Goal: Task Accomplishment & Management: Complete application form

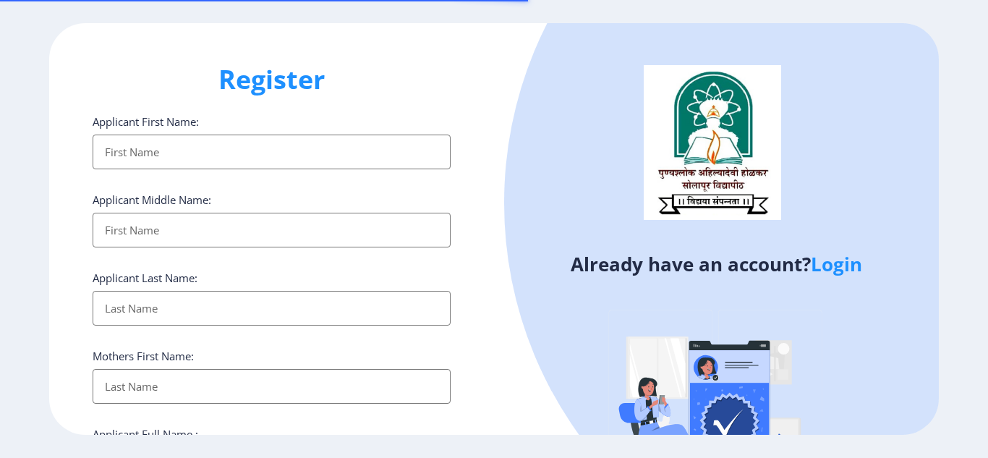
select select
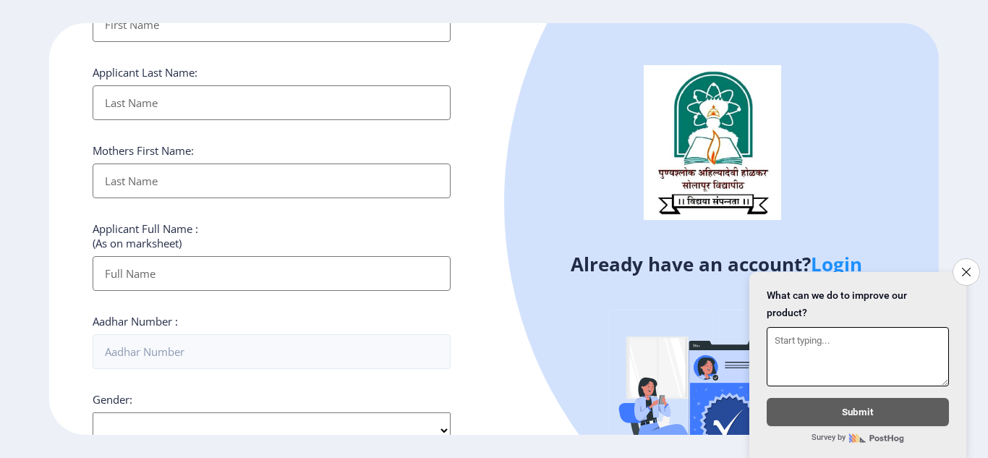
scroll to position [217, 0]
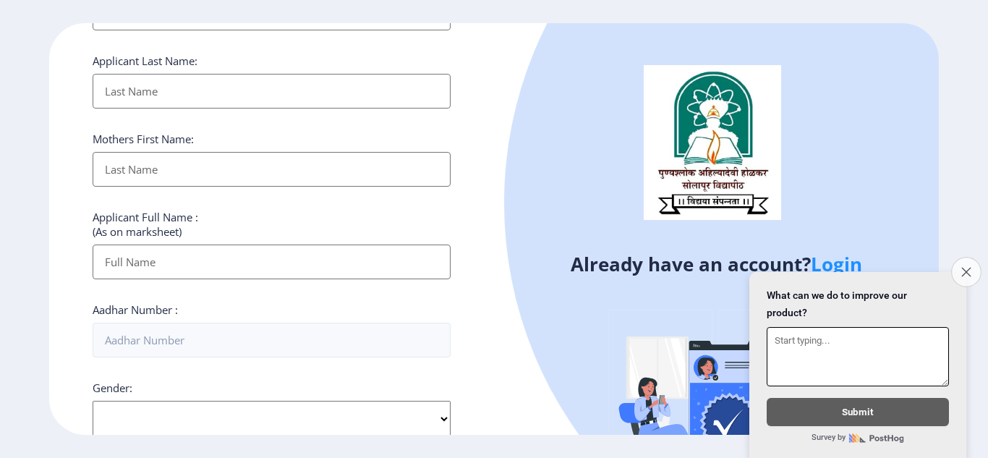
click at [975, 266] on button "Close survey" at bounding box center [966, 272] width 30 height 30
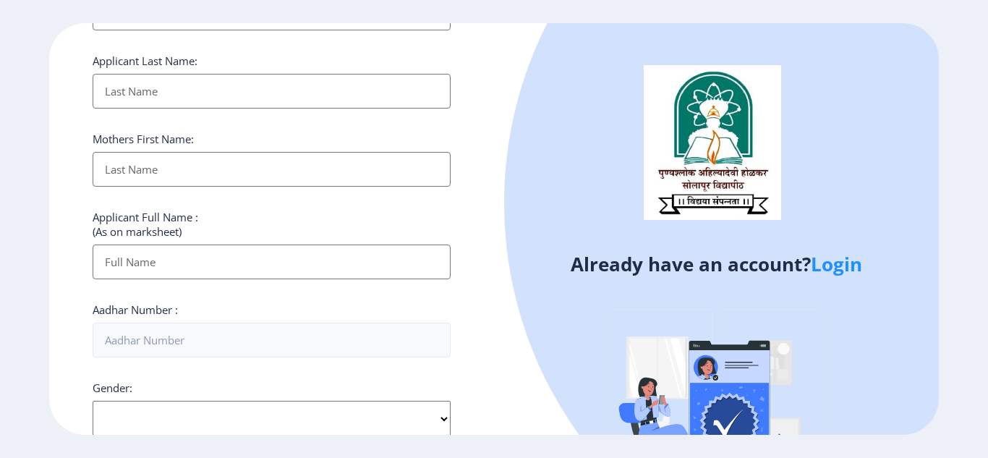
click at [838, 268] on link "Login" at bounding box center [836, 264] width 51 height 26
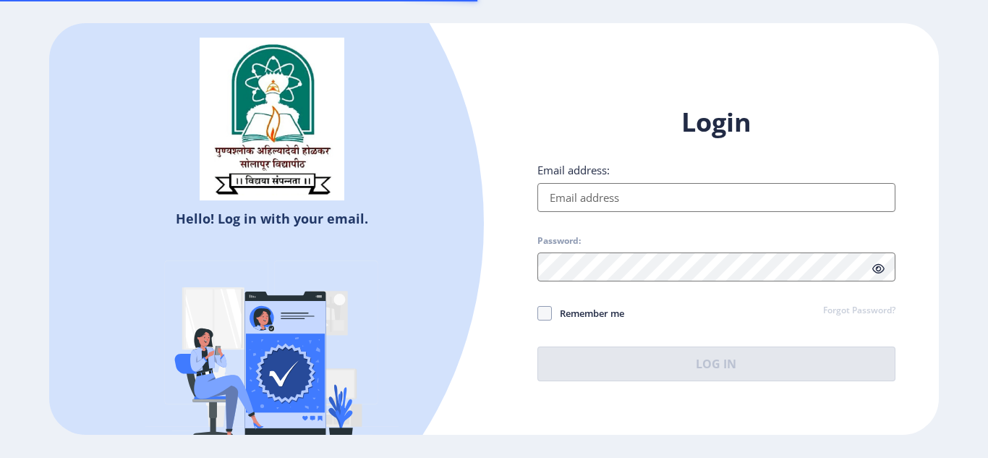
click at [661, 196] on input "Email address:" at bounding box center [717, 197] width 358 height 29
click at [654, 195] on input "Email address:" at bounding box center [717, 197] width 358 height 29
click at [666, 200] on input "Email address:" at bounding box center [717, 197] width 358 height 29
click at [686, 193] on input "Email address:" at bounding box center [717, 197] width 358 height 29
select select
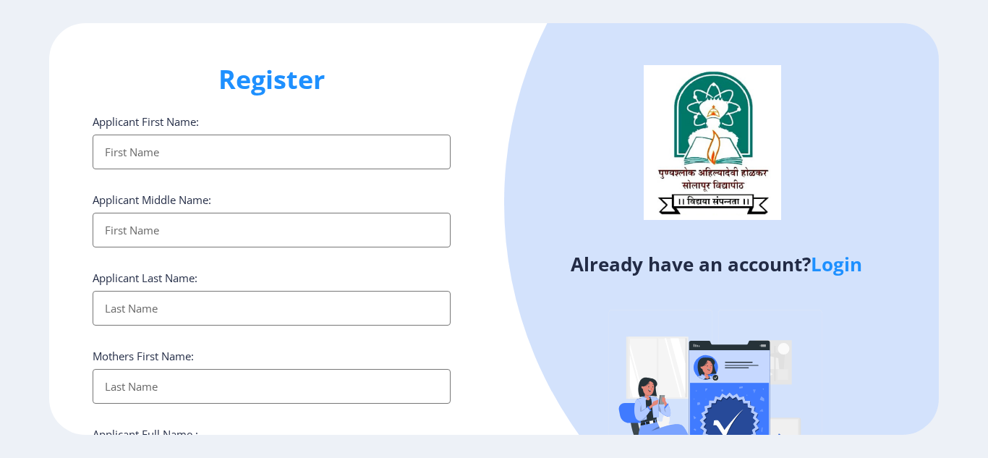
click at [847, 262] on link "Login" at bounding box center [836, 264] width 51 height 26
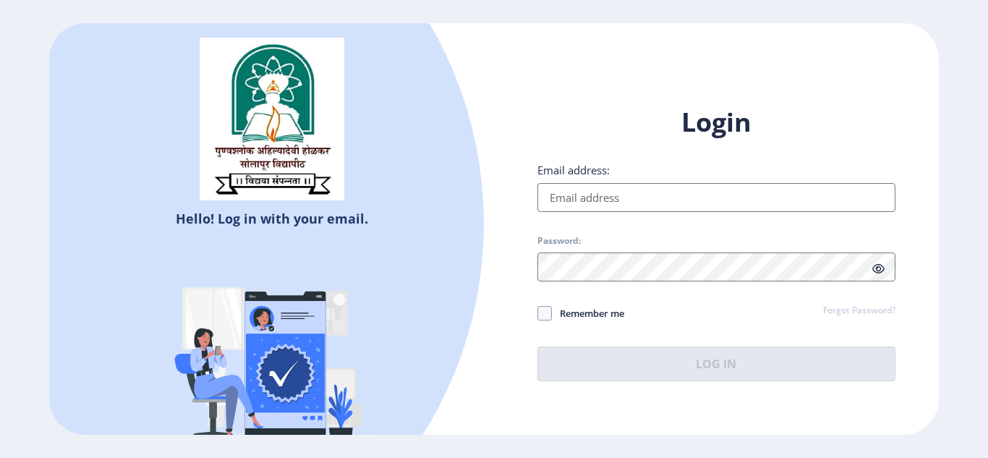
click at [648, 189] on input "Email address:" at bounding box center [717, 197] width 358 height 29
type input "[EMAIL_ADDRESS][DOMAIN_NAME]"
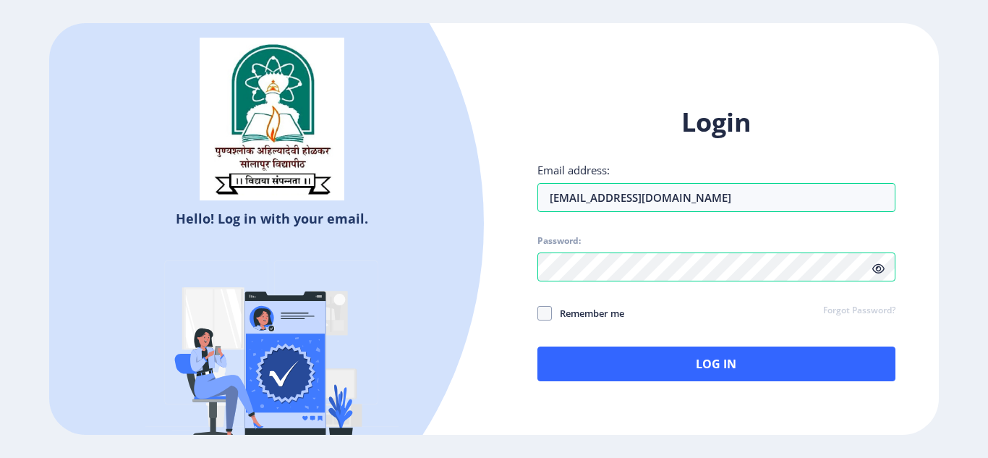
click at [877, 269] on icon at bounding box center [879, 268] width 12 height 11
click at [555, 314] on span "Remember me" at bounding box center [588, 313] width 72 height 17
click at [538, 313] on input "Remember me" at bounding box center [538, 313] width 1 height 1
checkbox input "true"
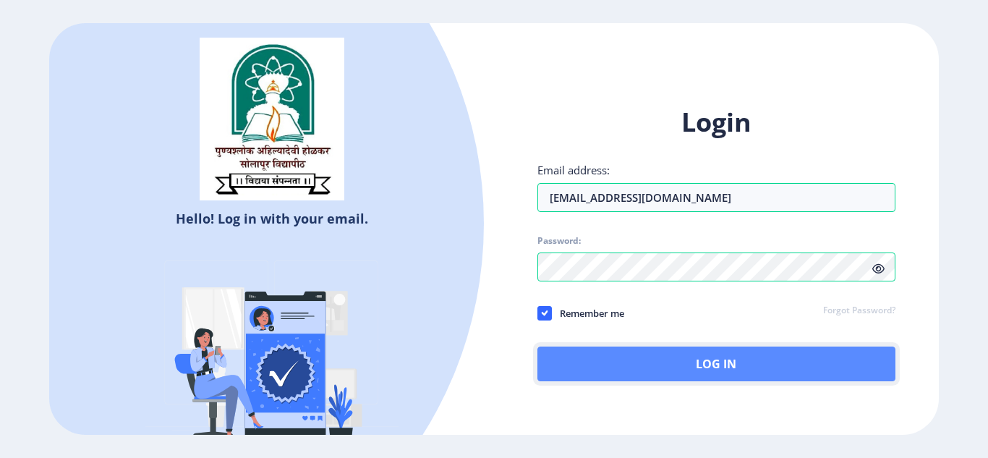
click at [777, 365] on button "Log In" at bounding box center [717, 364] width 358 height 35
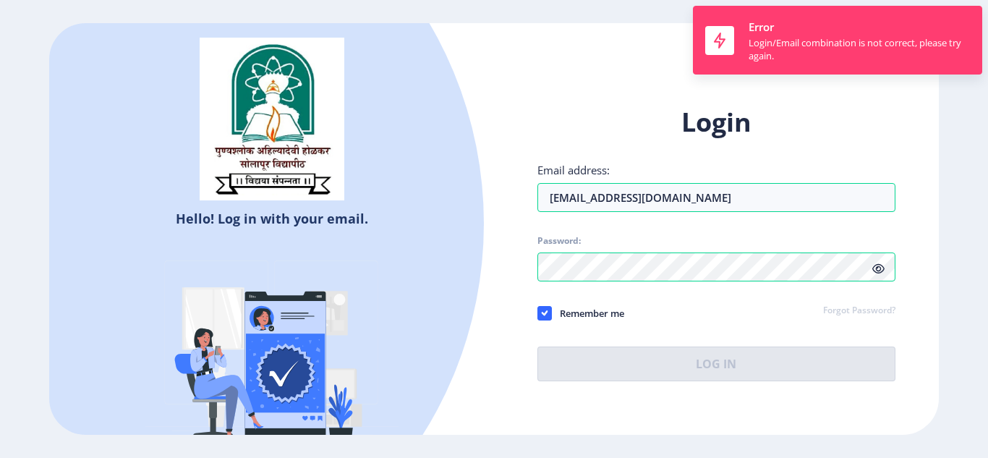
click at [783, 101] on div "Login Email address: [EMAIL_ADDRESS][DOMAIN_NAME] Password: Remember me Forgot …" at bounding box center [716, 254] width 445 height 343
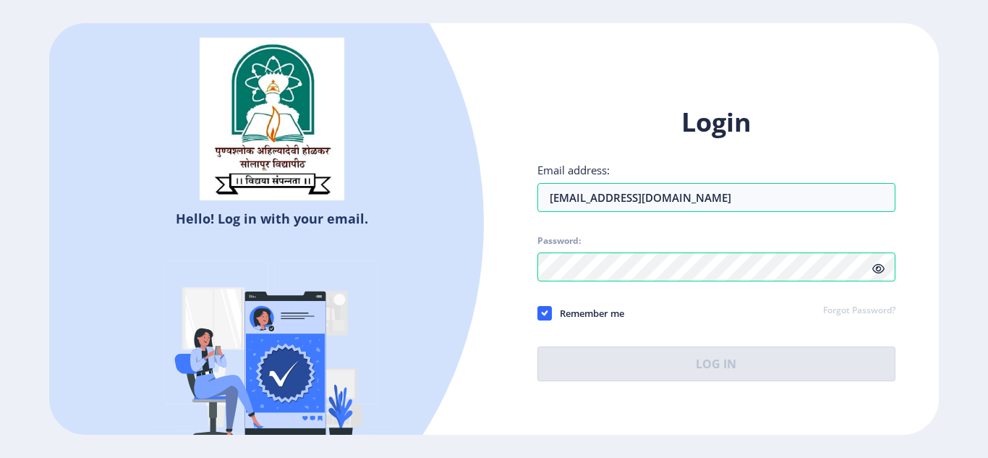
click at [884, 289] on div "Login Email address: [EMAIL_ADDRESS][DOMAIN_NAME] Password: Remember me Forgot …" at bounding box center [717, 243] width 358 height 276
click at [889, 314] on link "Forgot Password?" at bounding box center [859, 311] width 72 height 13
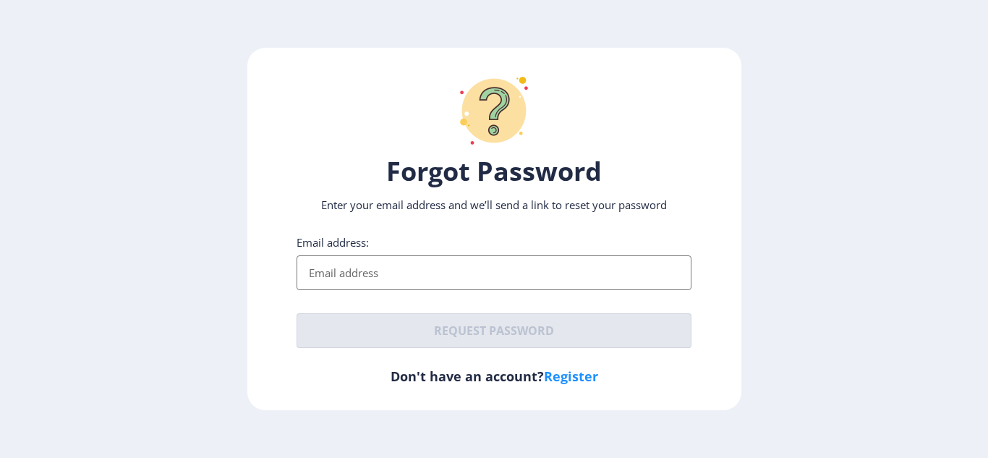
click at [422, 272] on input "Email address:" at bounding box center [494, 272] width 395 height 35
type input "[EMAIL_ADDRESS][DOMAIN_NAME]"
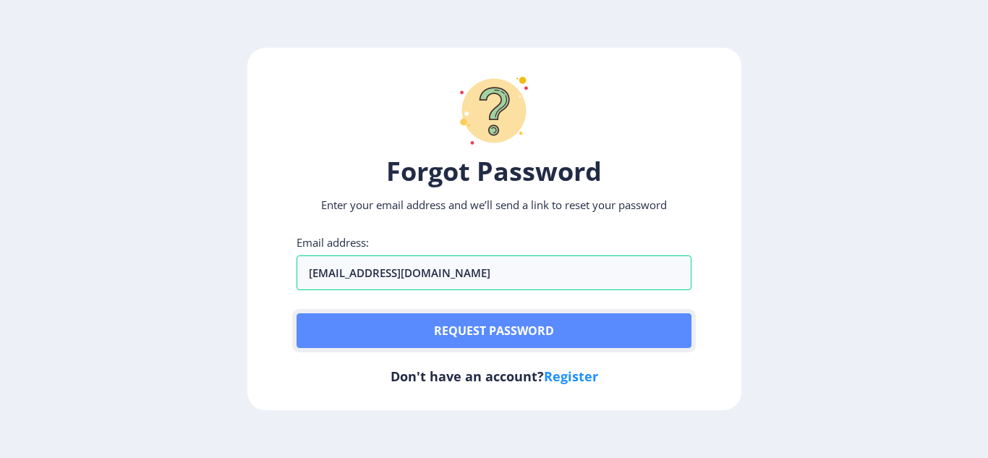
click at [567, 325] on button "Request password" at bounding box center [494, 330] width 395 height 35
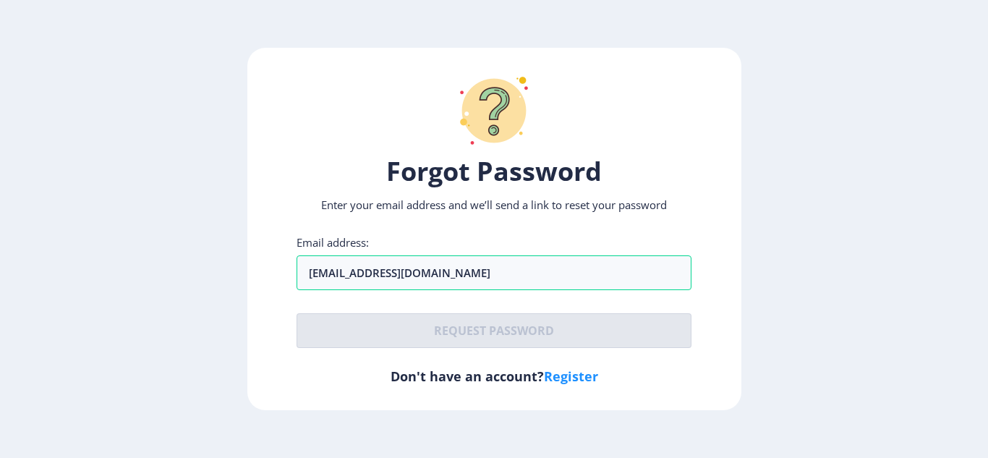
click at [578, 378] on link "Register" at bounding box center [571, 376] width 54 height 17
select select
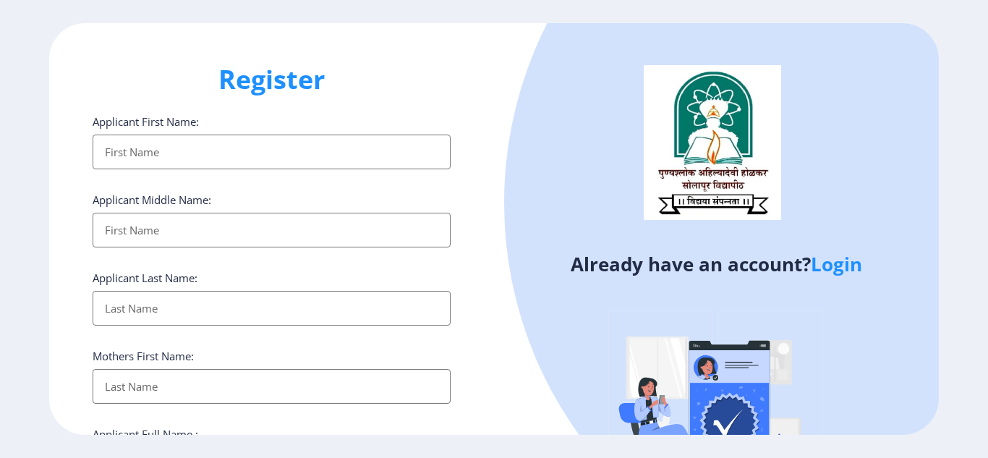
click at [830, 266] on link "Login" at bounding box center [836, 264] width 51 height 26
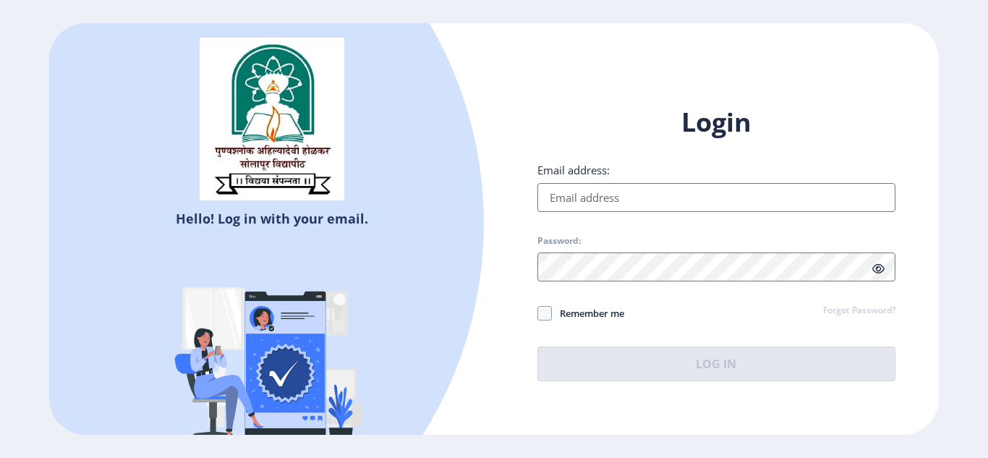
click at [738, 187] on input "Email address:" at bounding box center [717, 197] width 358 height 29
type input "[EMAIL_ADDRESS][DOMAIN_NAME]"
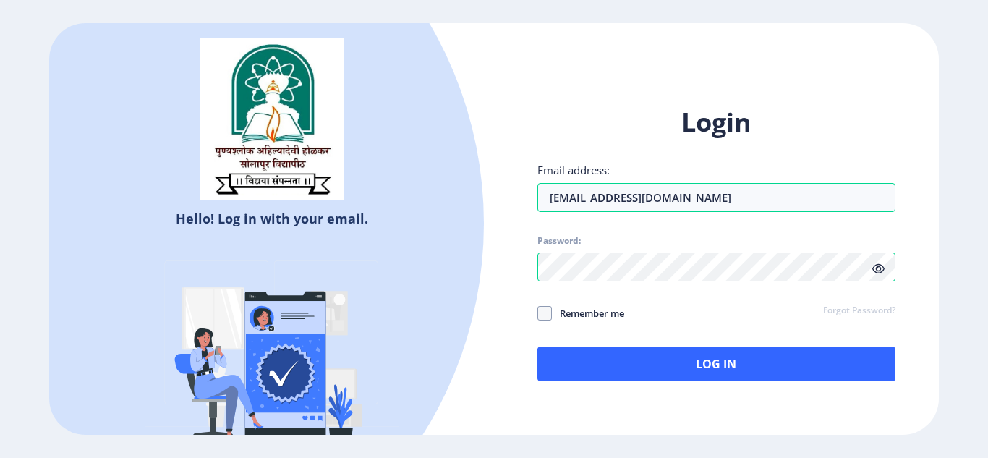
click at [877, 266] on icon at bounding box center [879, 268] width 12 height 11
click at [559, 311] on span "Remember me" at bounding box center [588, 313] width 72 height 17
click at [538, 313] on input "Remember me" at bounding box center [538, 313] width 1 height 1
checkbox input "true"
click at [870, 309] on link "Forgot Password?" at bounding box center [859, 311] width 72 height 13
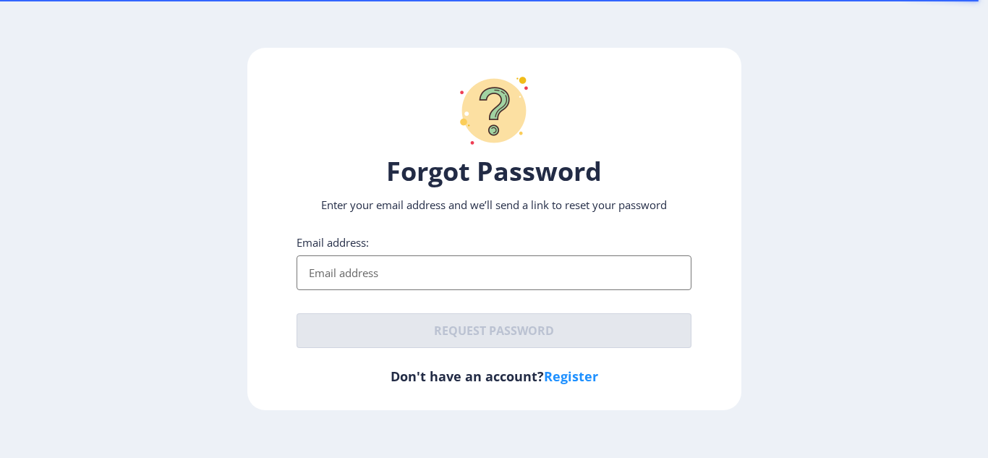
click at [446, 271] on input "Email address:" at bounding box center [494, 272] width 395 height 35
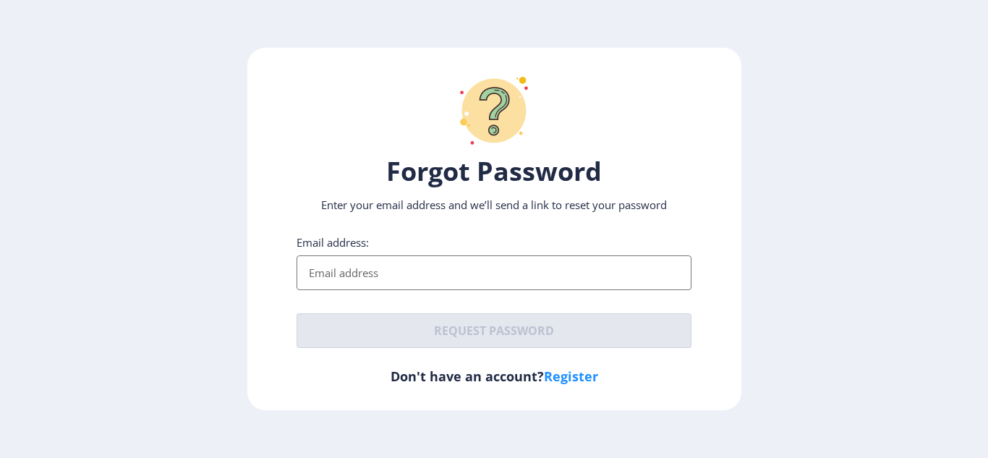
click at [428, 289] on input "Email address:" at bounding box center [494, 272] width 395 height 35
type input "[EMAIL_ADDRESS][DOMAIN_NAME]"
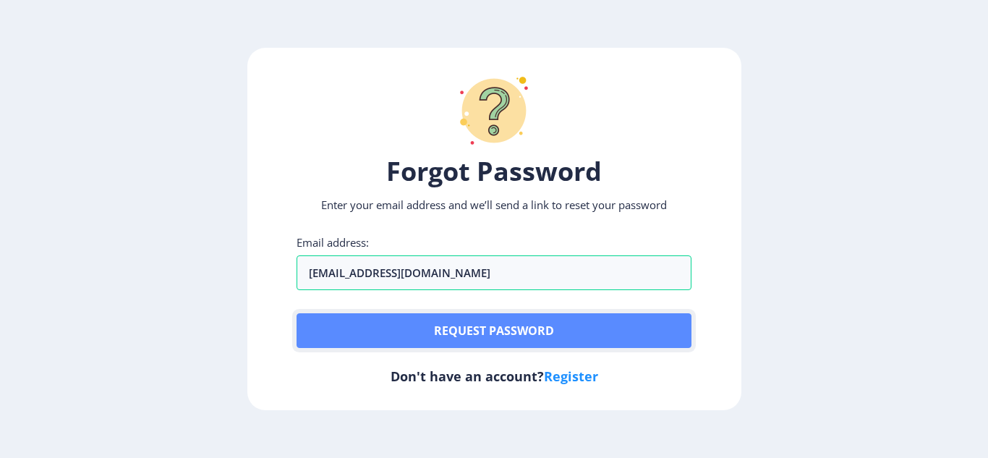
click at [514, 331] on button "Request password" at bounding box center [494, 330] width 395 height 35
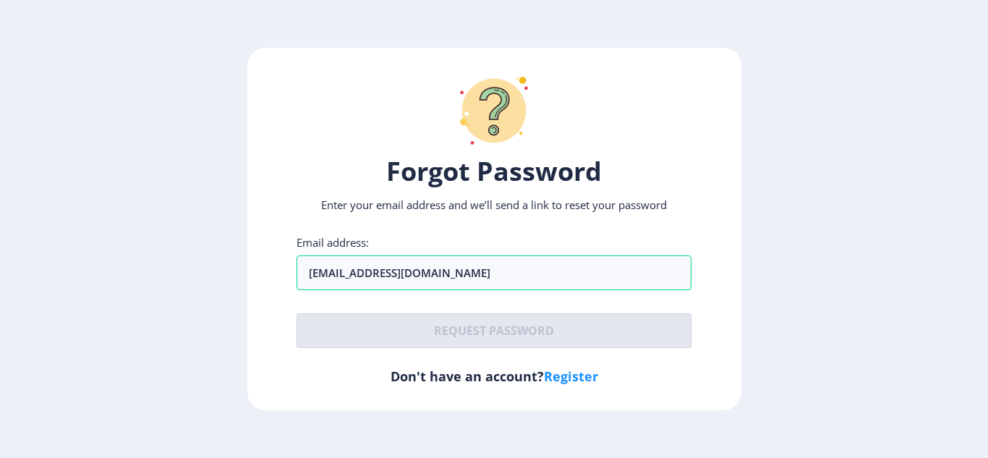
click at [572, 381] on link "Register" at bounding box center [571, 376] width 54 height 17
select select
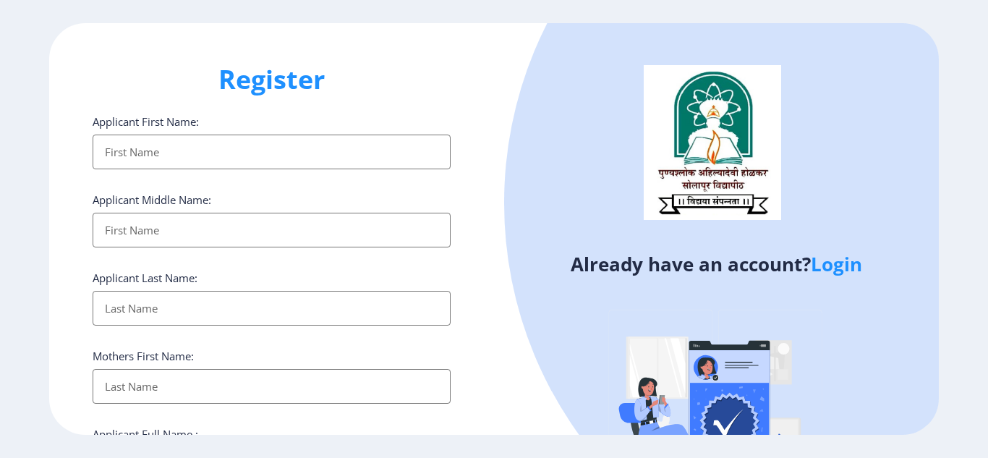
click at [227, 154] on input "Applicant First Name:" at bounding box center [272, 152] width 358 height 35
type input "Neha"
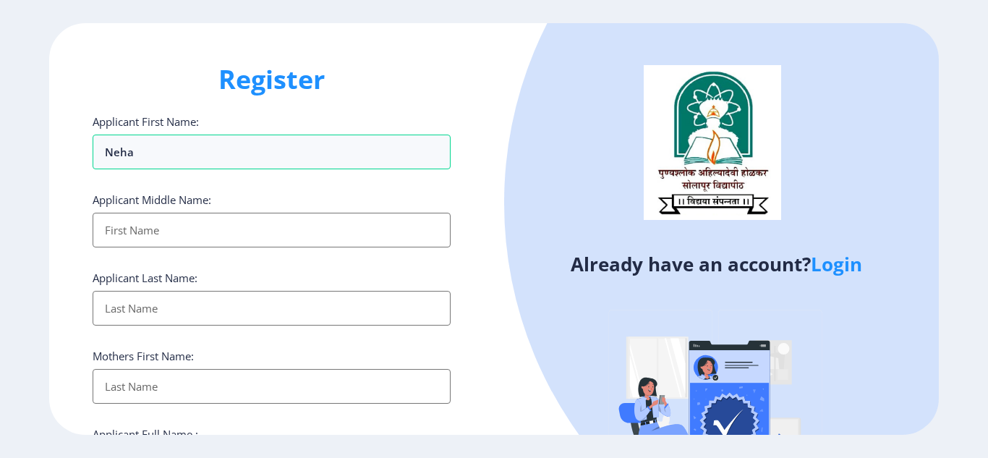
click at [209, 231] on input "Applicant First Name:" at bounding box center [272, 230] width 358 height 35
type input "Suresh"
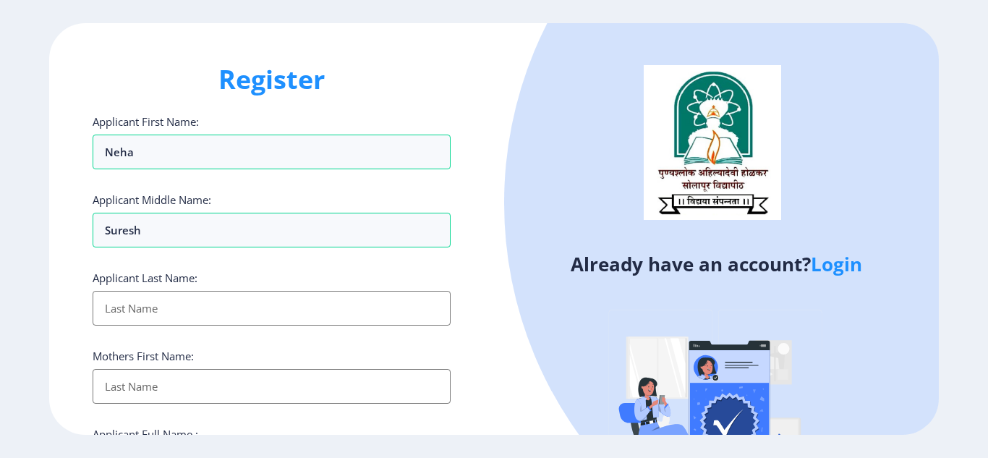
click at [168, 310] on input "Applicant First Name:" at bounding box center [272, 308] width 358 height 35
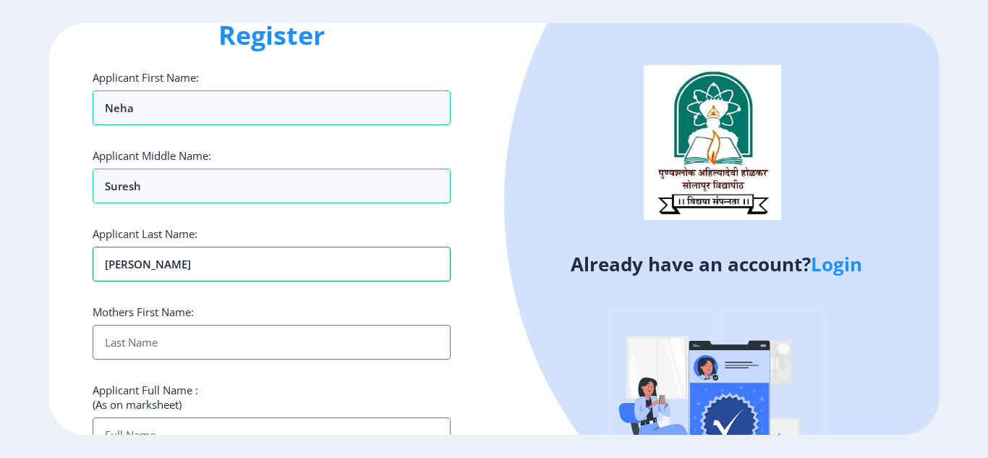
scroll to position [145, 0]
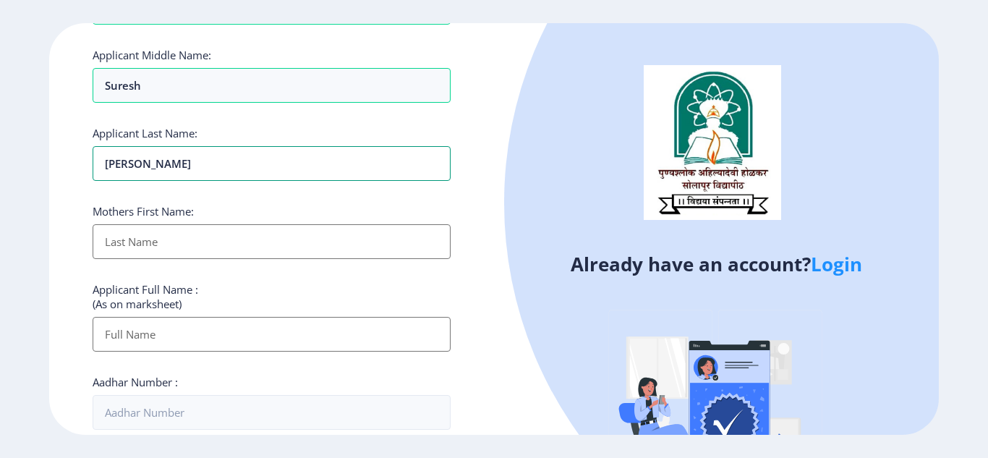
type input "[PERSON_NAME]"
click at [201, 235] on input "Applicant First Name:" at bounding box center [272, 241] width 358 height 35
type input "[PERSON_NAME]"
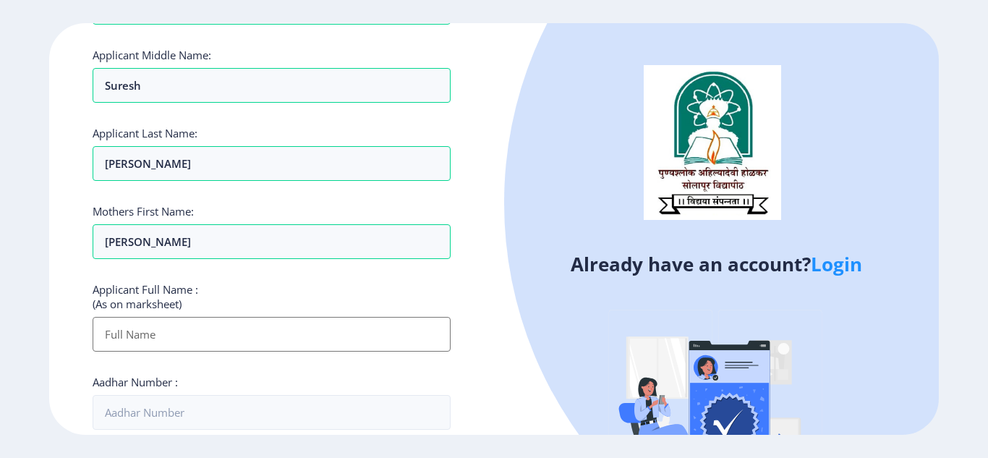
click at [198, 334] on input "Applicant First Name:" at bounding box center [272, 334] width 358 height 35
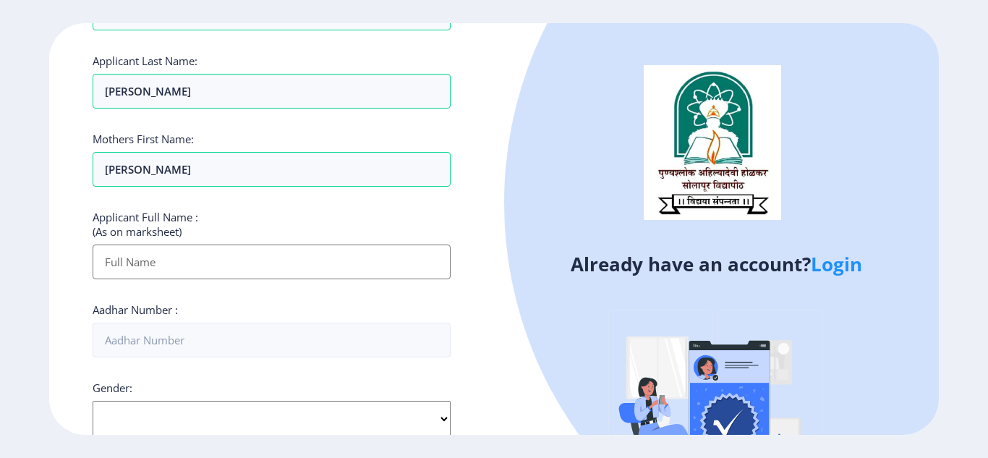
type input "N"
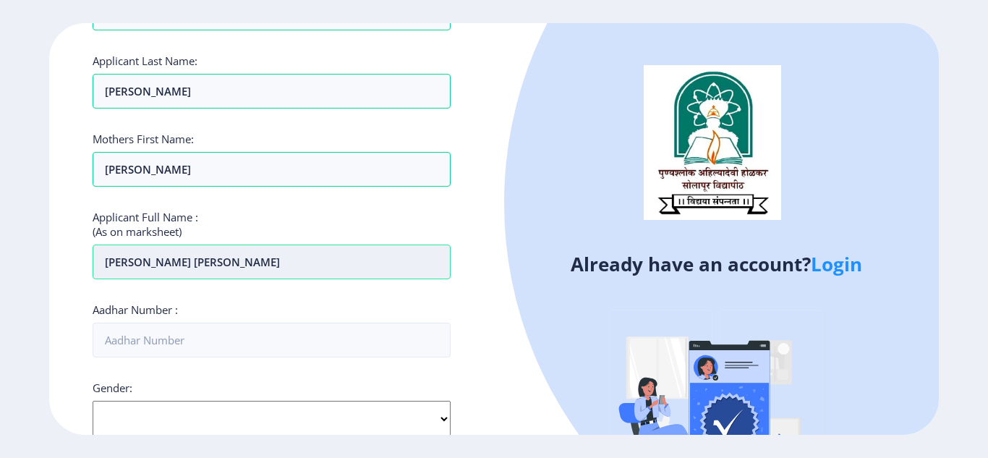
click at [186, 263] on input "[PERSON_NAME] [PERSON_NAME]" at bounding box center [272, 262] width 358 height 35
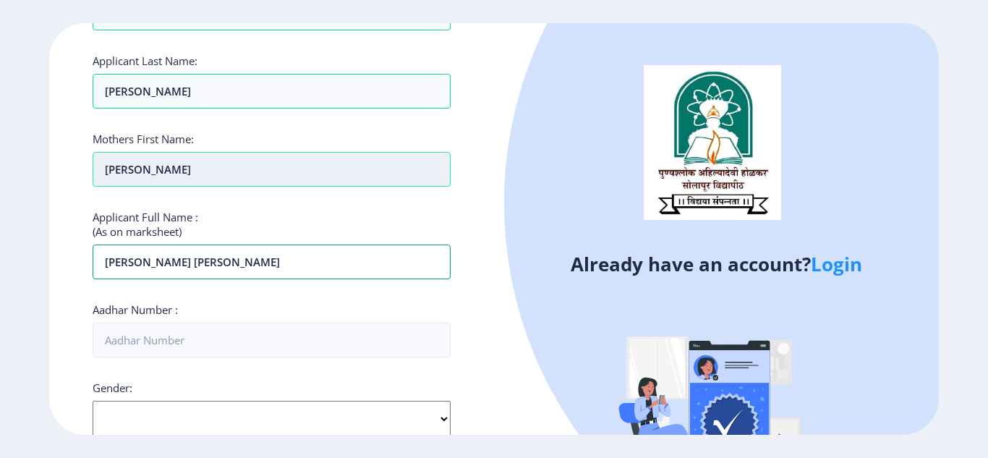
type input "[PERSON_NAME] [PERSON_NAME]"
click at [169, 175] on input "[PERSON_NAME]" at bounding box center [272, 169] width 358 height 35
type input "S"
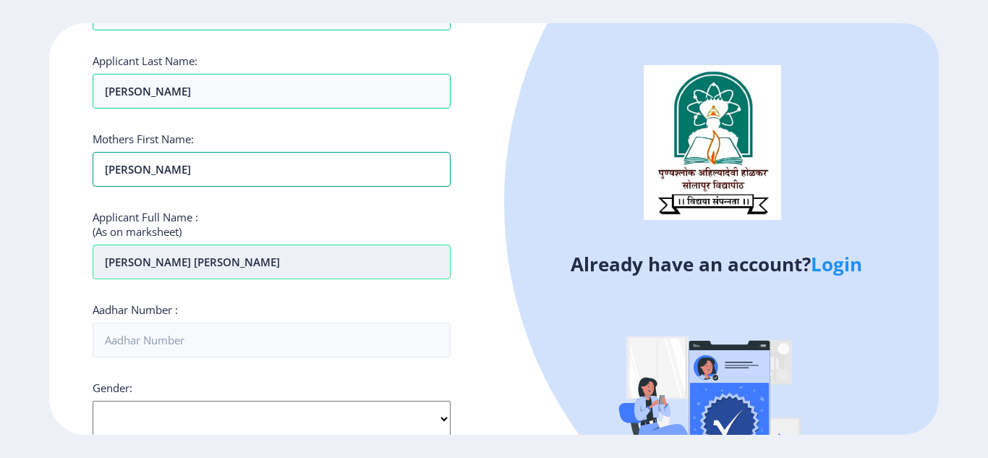
type input "[PERSON_NAME]"
drag, startPoint x: 103, startPoint y: 265, endPoint x: 161, endPoint y: 260, distance: 58.1
click at [161, 260] on input "[PERSON_NAME] [PERSON_NAME]" at bounding box center [272, 262] width 358 height 35
drag, startPoint x: 174, startPoint y: 90, endPoint x: 77, endPoint y: 87, distance: 97.0
click at [85, 87] on div "Register Applicant First Name: Neha Applicant Middle Name: [PERSON_NAME] Applic…" at bounding box center [271, 229] width 445 height 412
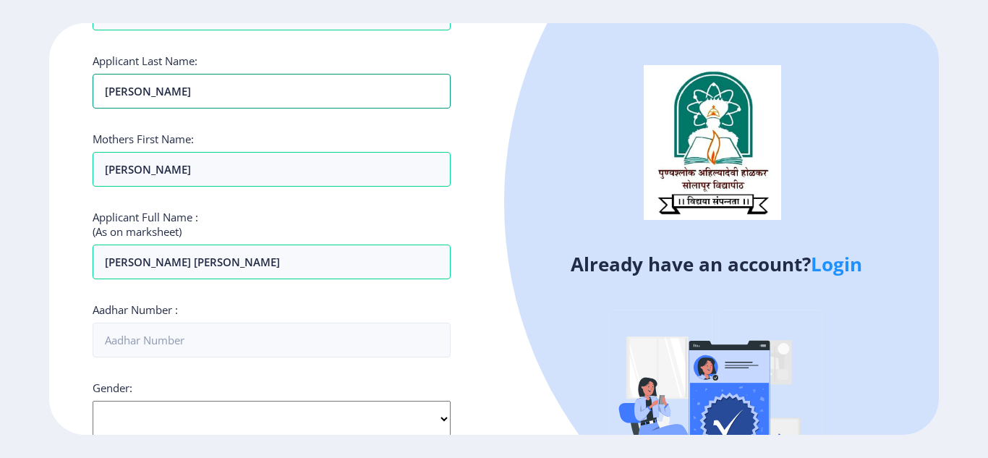
paste input "[PERSON_NAME]"
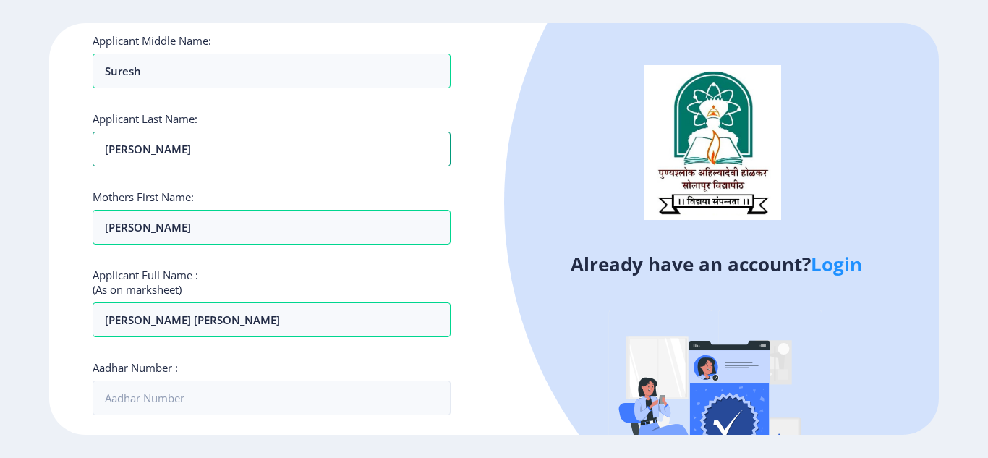
scroll to position [72, 0]
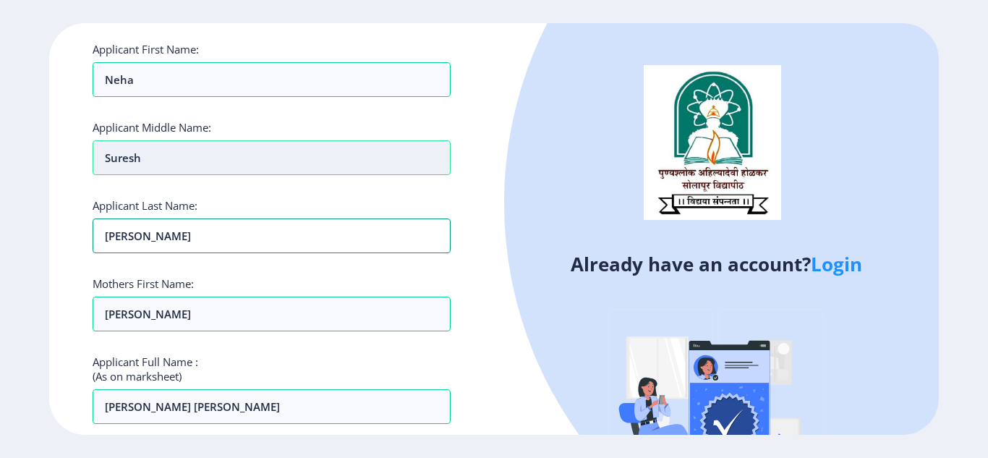
type input "[PERSON_NAME]"
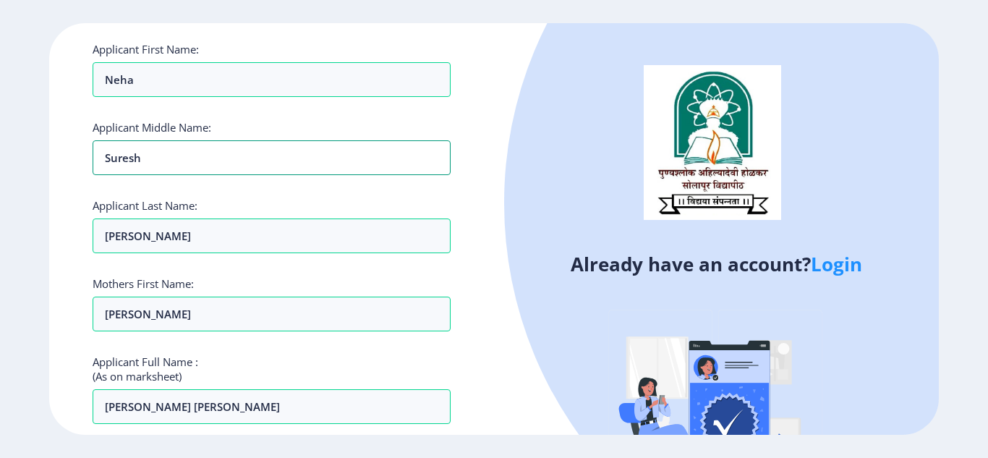
drag, startPoint x: 153, startPoint y: 161, endPoint x: 124, endPoint y: 264, distance: 107.2
click at [69, 152] on div "Register Applicant First Name: Neha Applicant Middle Name: [PERSON_NAME] Applic…" at bounding box center [271, 229] width 445 height 412
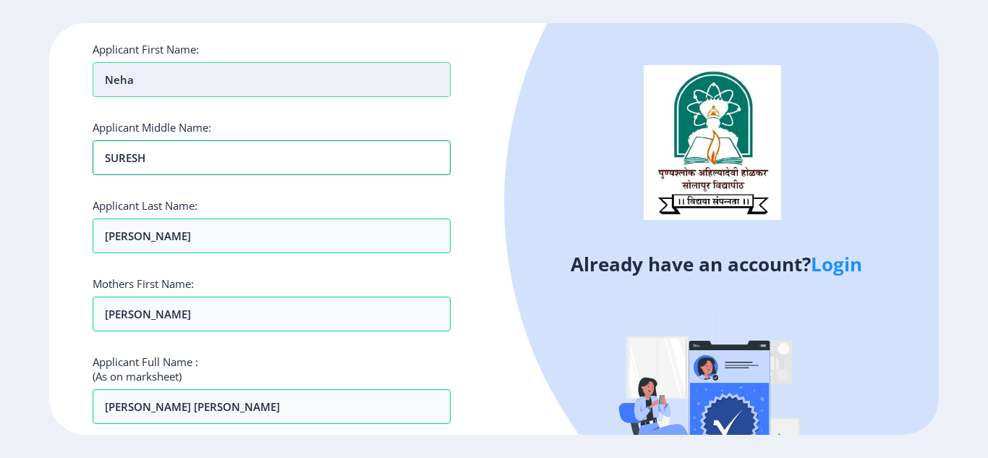
type input "SURESH"
click at [148, 77] on input "Neha" at bounding box center [272, 79] width 358 height 35
type input "N"
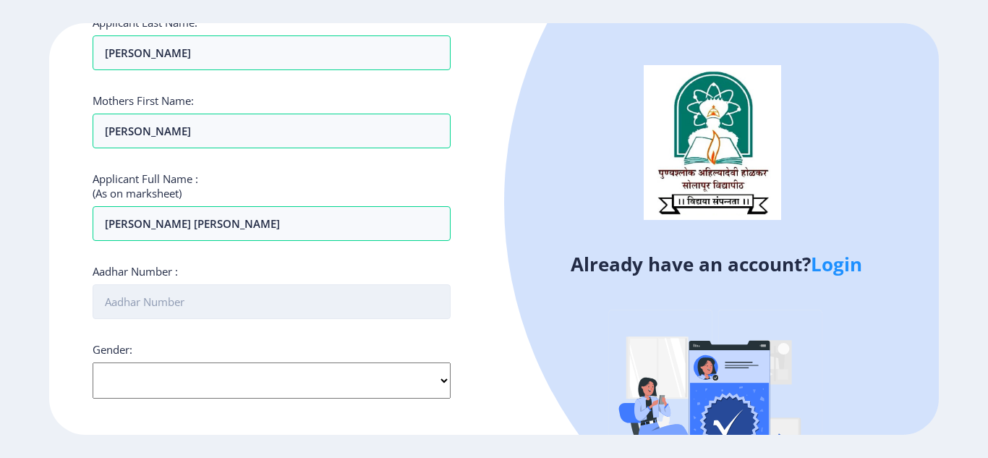
scroll to position [362, 0]
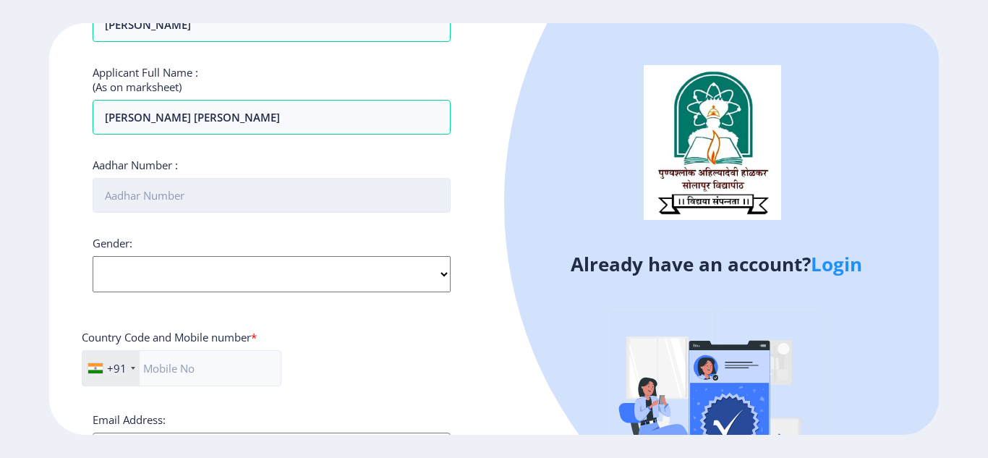
type input "NEHA"
click at [224, 195] on input "Aadhar Number :" at bounding box center [272, 195] width 358 height 35
type input "263129009572"
click at [282, 263] on select "Select Gender [DEMOGRAPHIC_DATA] [DEMOGRAPHIC_DATA] Other" at bounding box center [272, 274] width 358 height 36
select select "[DEMOGRAPHIC_DATA]"
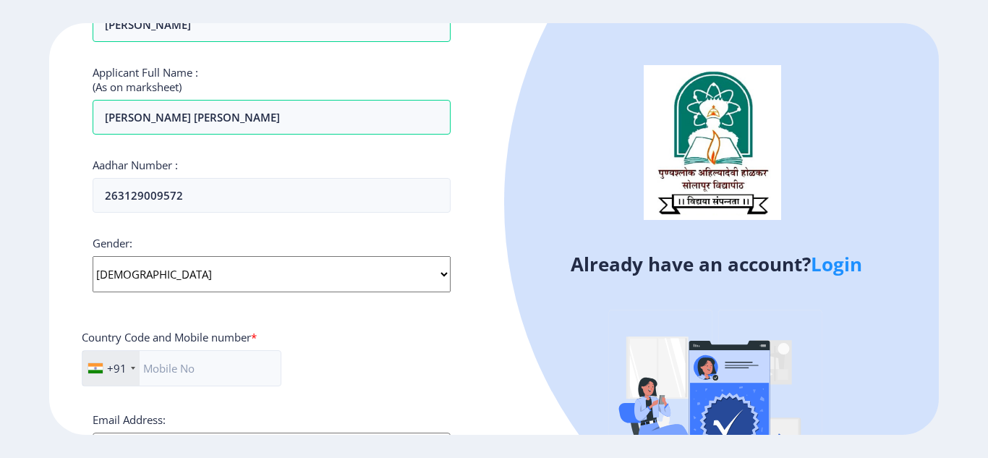
click at [93, 256] on select "Select Gender [DEMOGRAPHIC_DATA] [DEMOGRAPHIC_DATA] Other" at bounding box center [272, 274] width 358 height 36
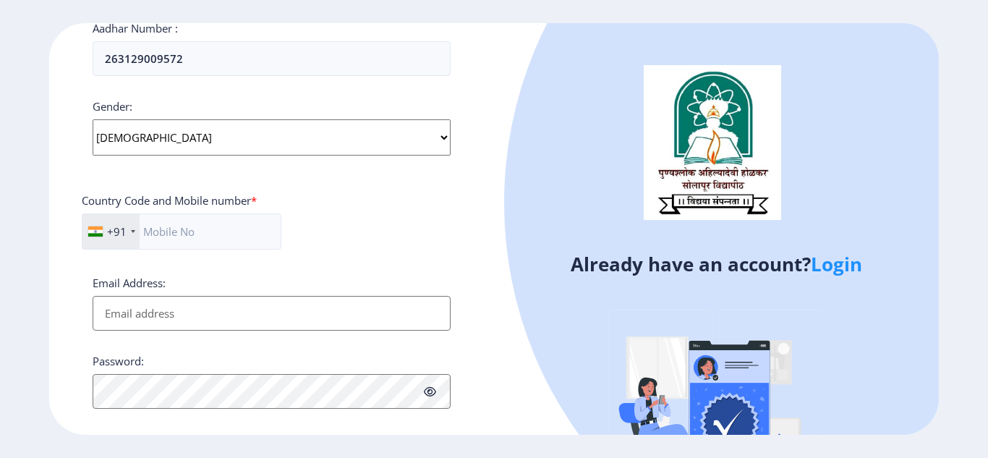
scroll to position [507, 0]
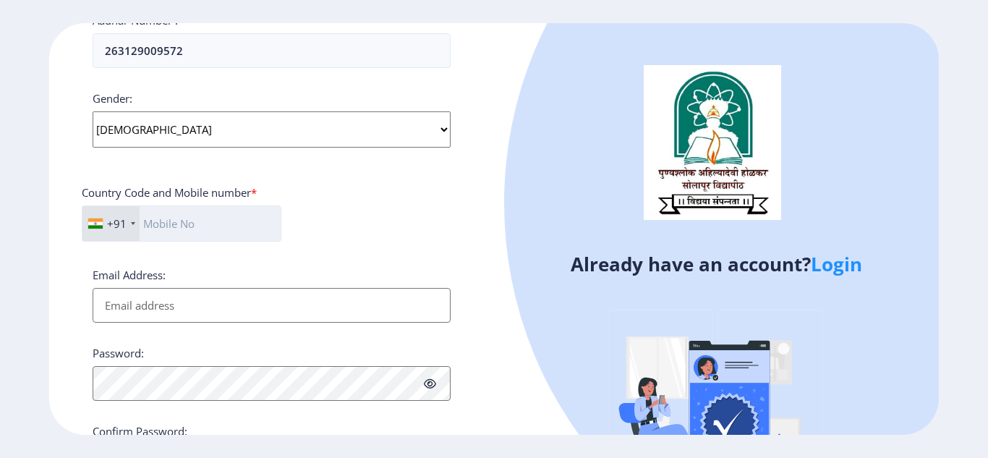
click at [218, 213] on input "text" at bounding box center [182, 223] width 200 height 36
type input "7507844705"
click at [206, 302] on input "Email Address:" at bounding box center [272, 305] width 358 height 35
type input "[EMAIL_ADDRESS][DOMAIN_NAME]"
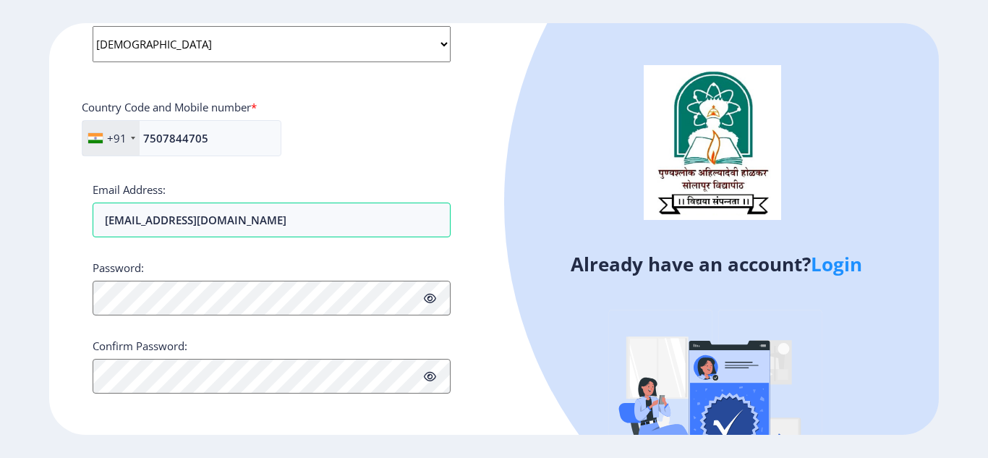
scroll to position [595, 0]
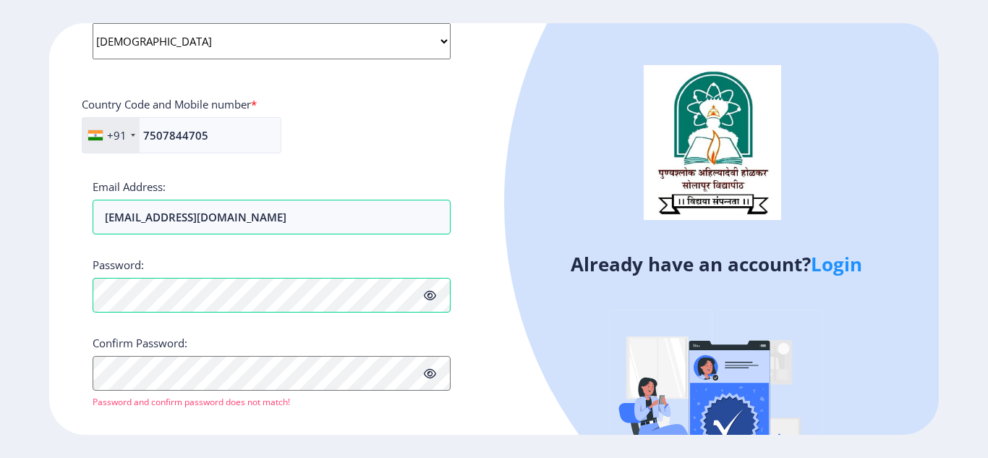
click at [428, 289] on span at bounding box center [430, 295] width 12 height 14
click at [199, 391] on div "Confirm Password: Password and confirm password does not match!" at bounding box center [272, 372] width 358 height 72
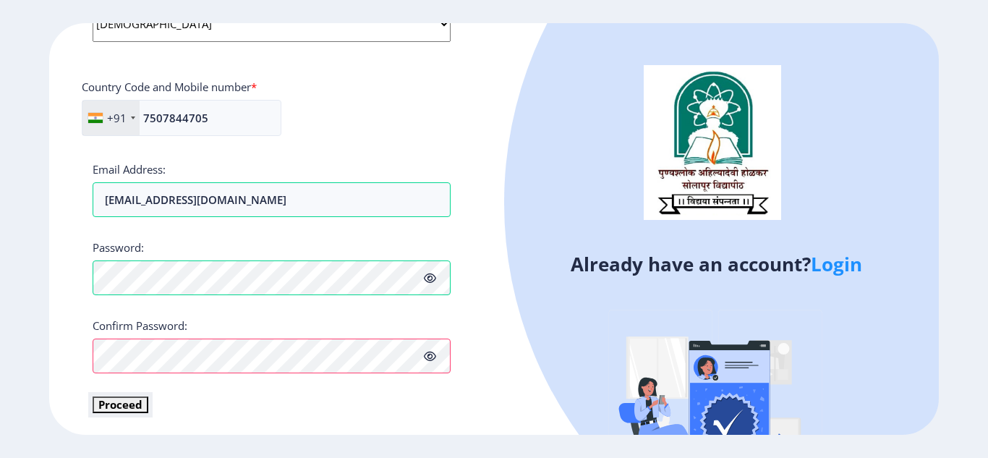
click at [127, 403] on button "Proceed" at bounding box center [121, 405] width 56 height 17
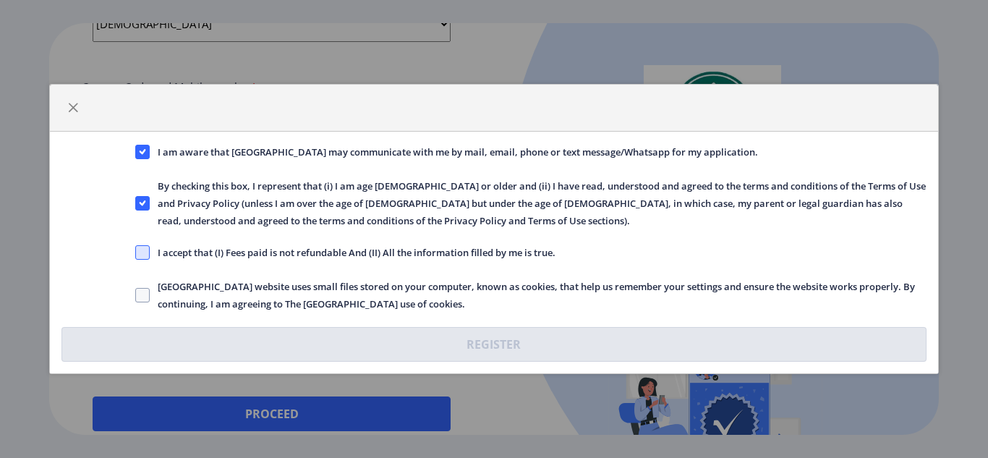
click at [148, 255] on span at bounding box center [142, 252] width 14 height 14
click at [136, 253] on input "I accept that (I) Fees paid is not refundable And (II) All the information fill…" at bounding box center [135, 253] width 1 height 1
checkbox input "true"
click at [143, 296] on span at bounding box center [142, 295] width 14 height 14
click at [136, 296] on input "[GEOGRAPHIC_DATA] website uses small files stored on your computer, known as co…" at bounding box center [135, 295] width 1 height 1
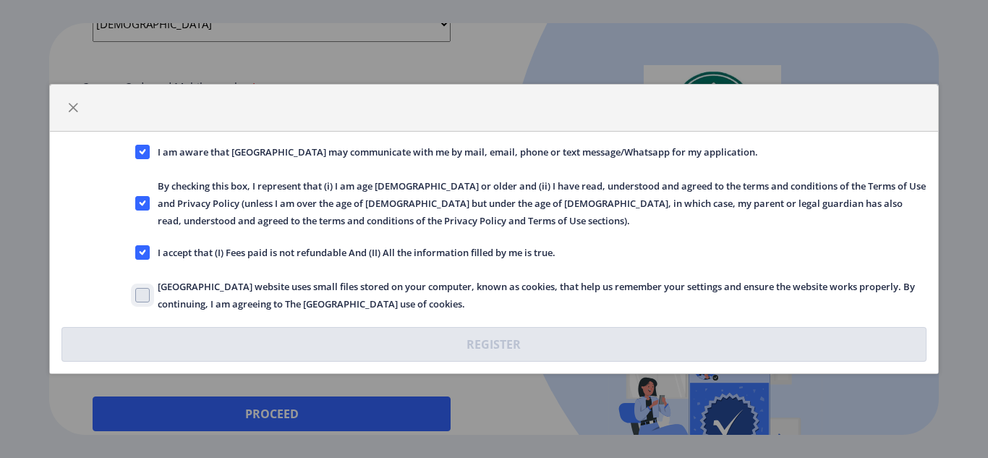
checkbox input "true"
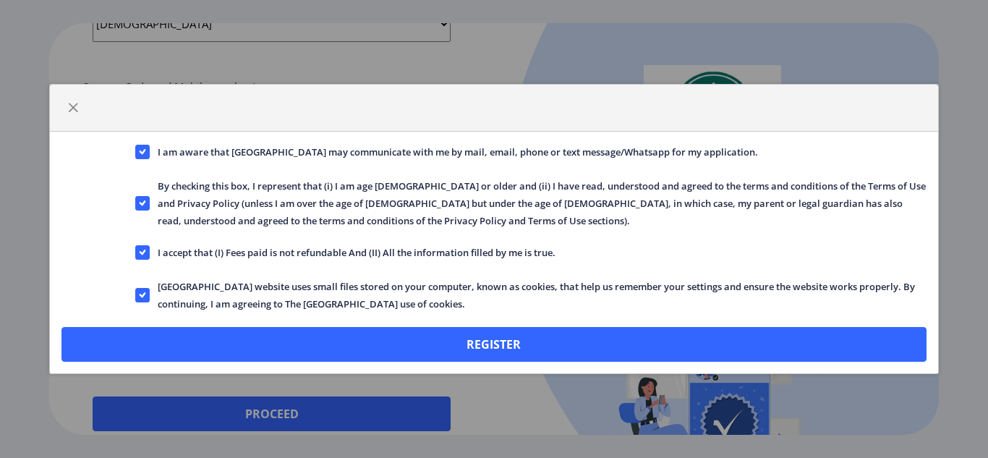
click at [349, 415] on div "I am aware that [GEOGRAPHIC_DATA] may communicate with me by mail, email, phone…" at bounding box center [494, 229] width 988 height 458
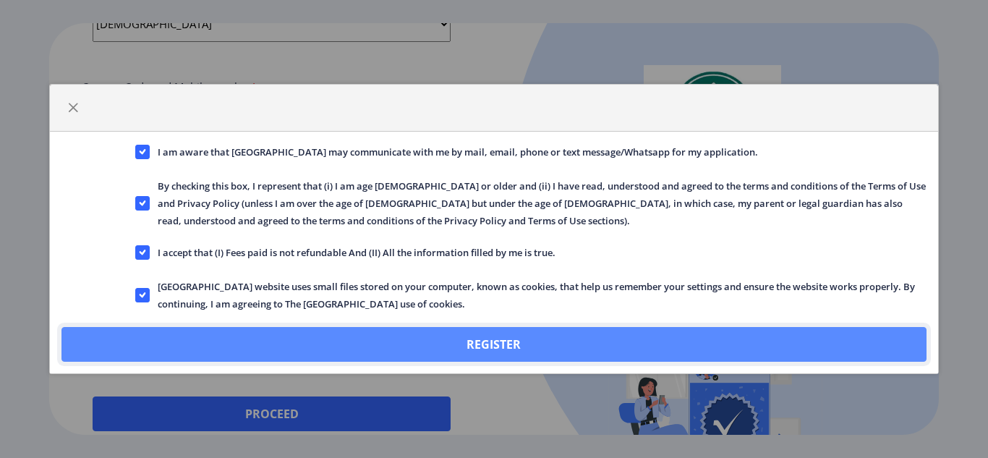
click at [559, 344] on button "Register" at bounding box center [494, 344] width 865 height 35
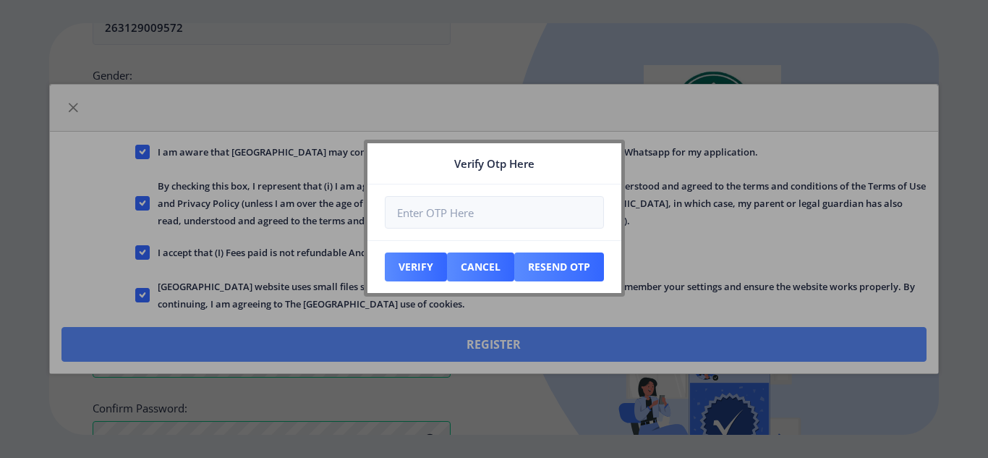
scroll to position [695, 0]
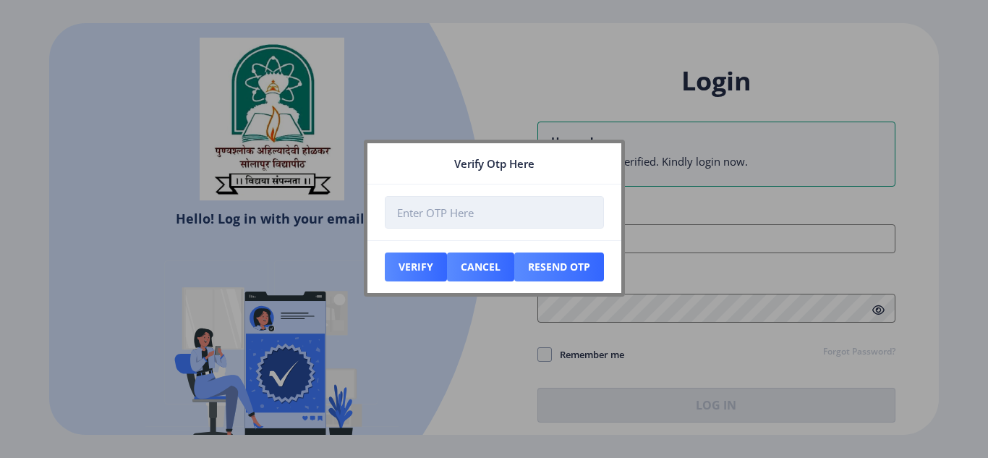
click at [544, 213] on input "number" at bounding box center [494, 212] width 219 height 33
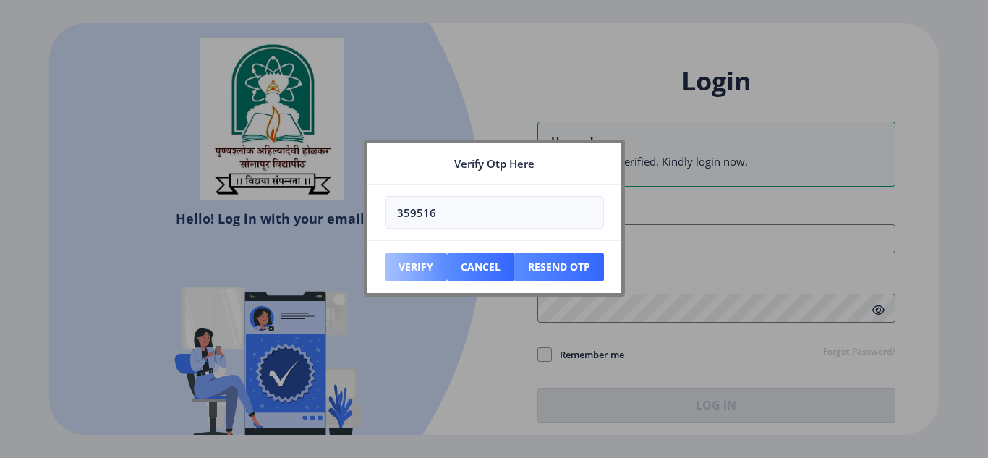
type input "359516"
click at [418, 265] on button "Verify" at bounding box center [416, 267] width 62 height 29
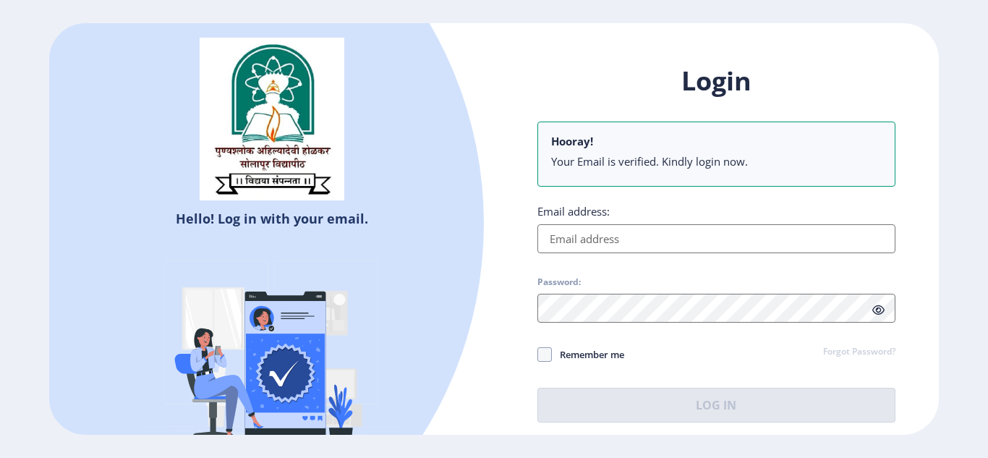
click at [679, 241] on input "Email address:" at bounding box center [717, 238] width 358 height 29
type input "[EMAIL_ADDRESS][DOMAIN_NAME]"
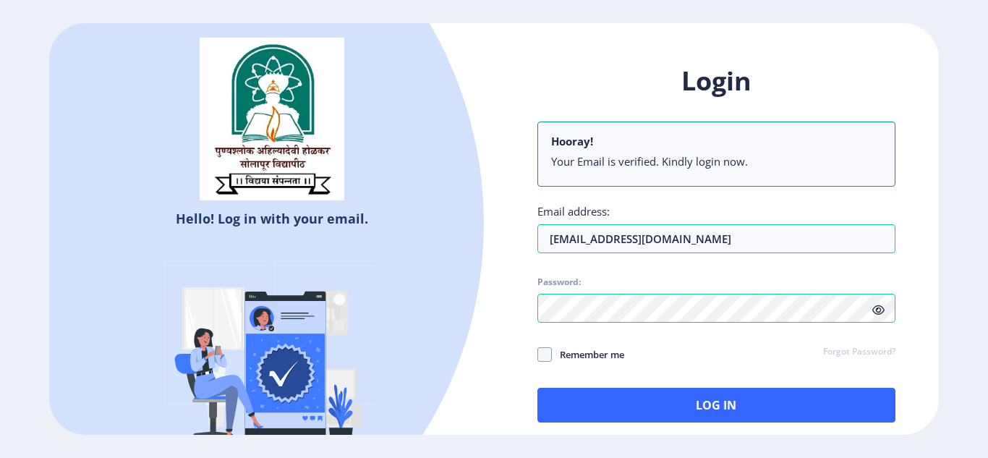
click at [883, 308] on icon at bounding box center [879, 310] width 12 height 11
click at [548, 351] on span at bounding box center [545, 354] width 14 height 14
click at [538, 354] on input "Remember me" at bounding box center [538, 354] width 1 height 1
checkbox input "true"
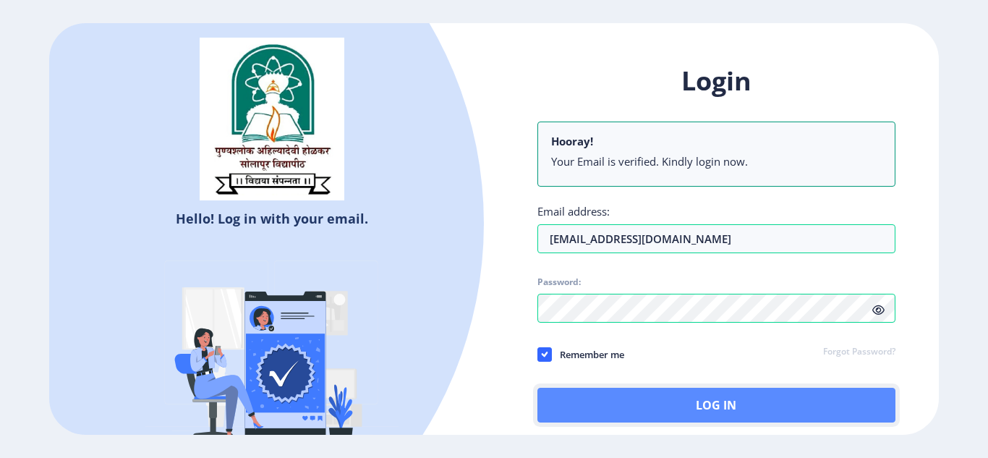
click at [671, 405] on button "Log In" at bounding box center [717, 405] width 358 height 35
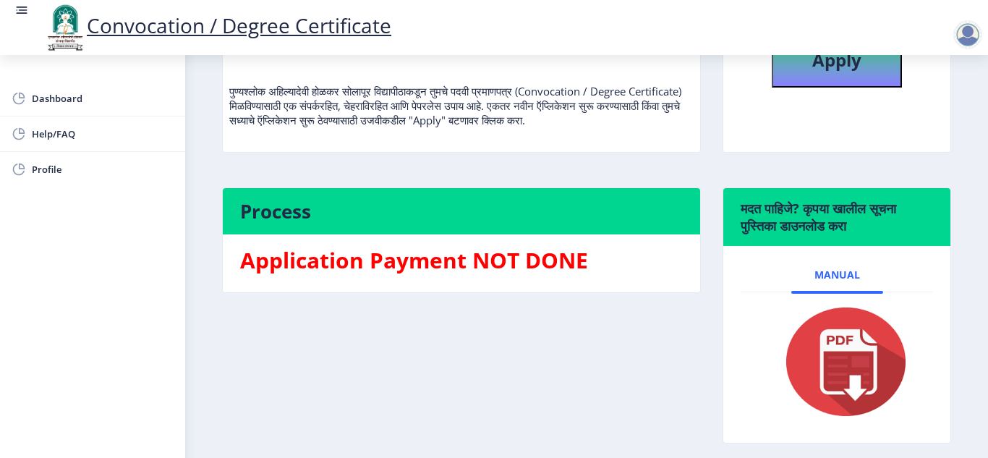
scroll to position [217, 0]
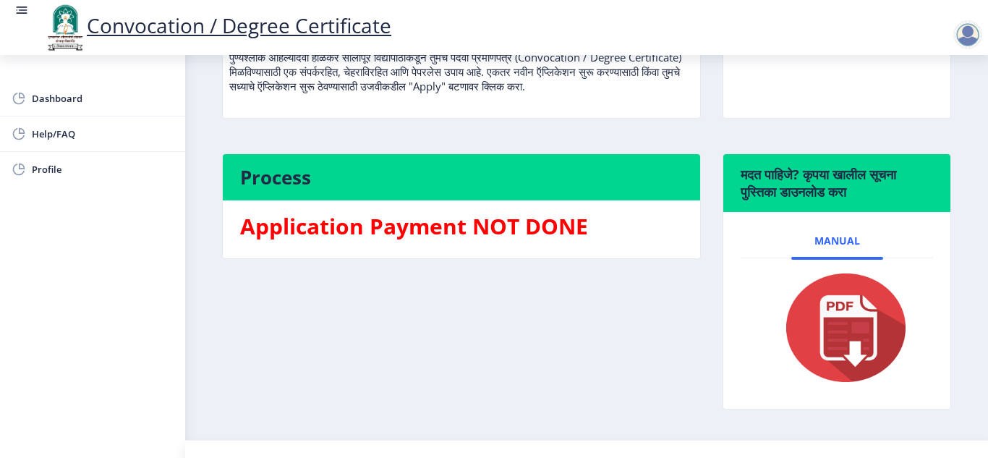
click at [839, 321] on img at bounding box center [837, 328] width 145 height 116
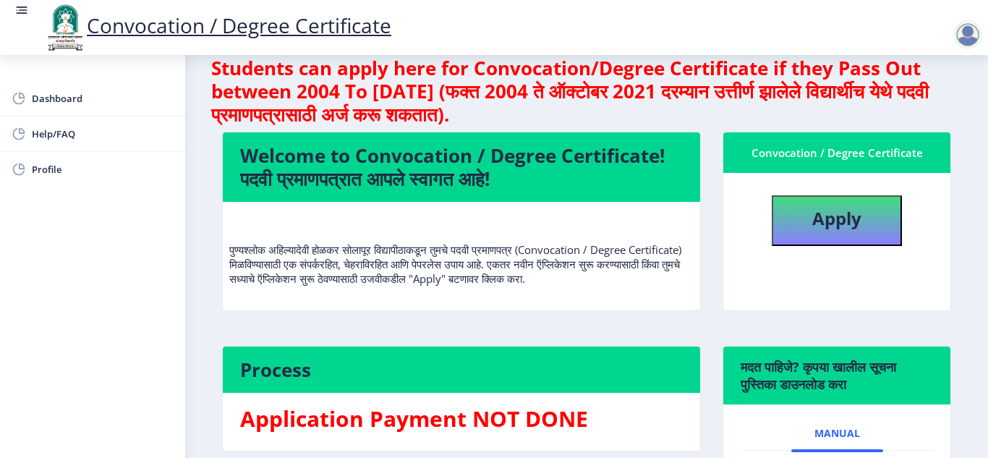
scroll to position [0, 0]
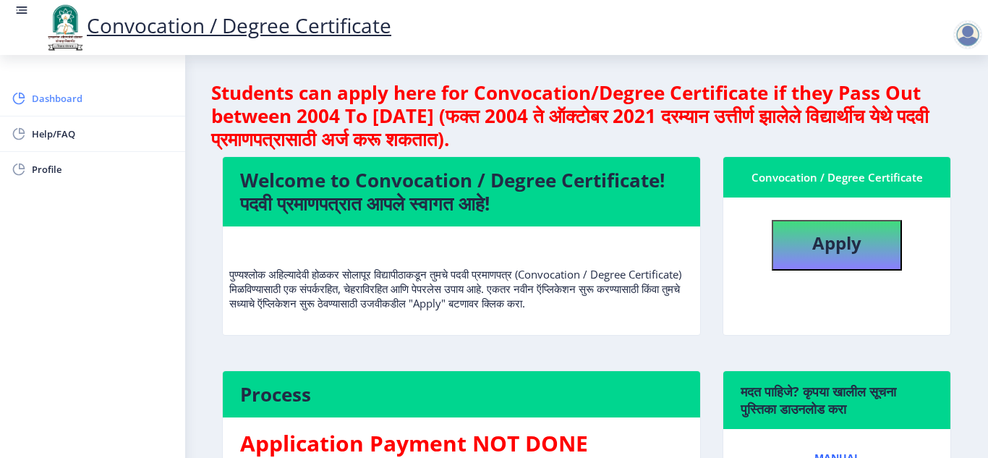
click at [78, 100] on span "Dashboard" at bounding box center [103, 98] width 142 height 17
click at [834, 181] on div "Convocation / Degree Certificate" at bounding box center [837, 177] width 192 height 17
click at [844, 237] on b "Apply" at bounding box center [837, 243] width 49 height 24
select select
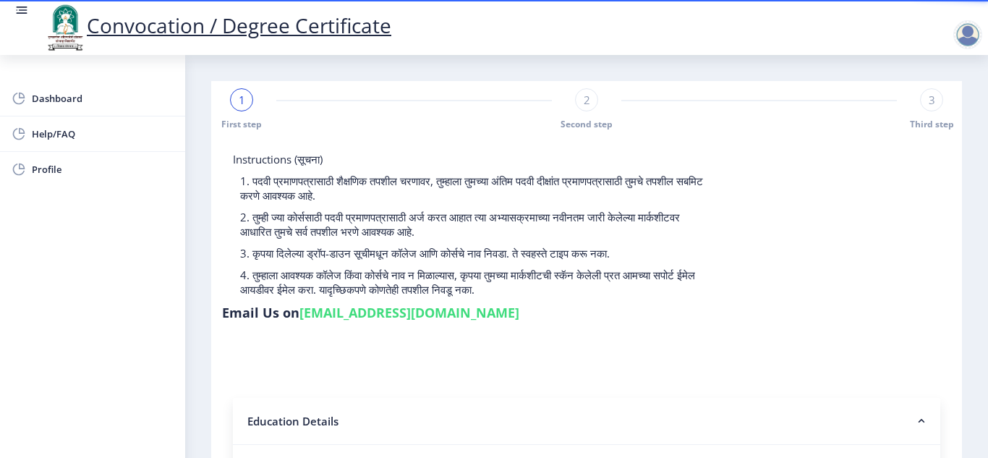
click at [972, 38] on div at bounding box center [968, 34] width 29 height 29
click at [82, 171] on span "Profile" at bounding box center [103, 169] width 142 height 17
select select
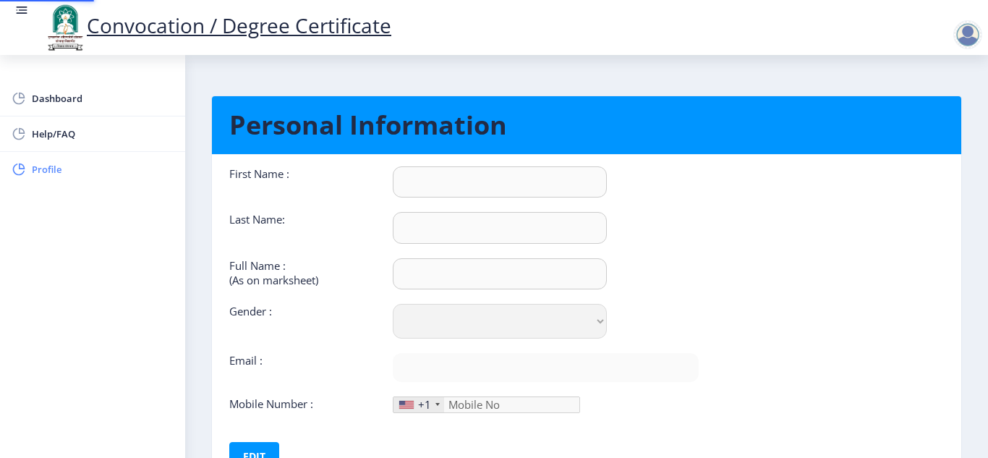
type input "NEHA"
type input "[PERSON_NAME]"
type input "[PERSON_NAME] [PERSON_NAME]"
select select "[DEMOGRAPHIC_DATA]"
type input "[EMAIL_ADDRESS][DOMAIN_NAME]"
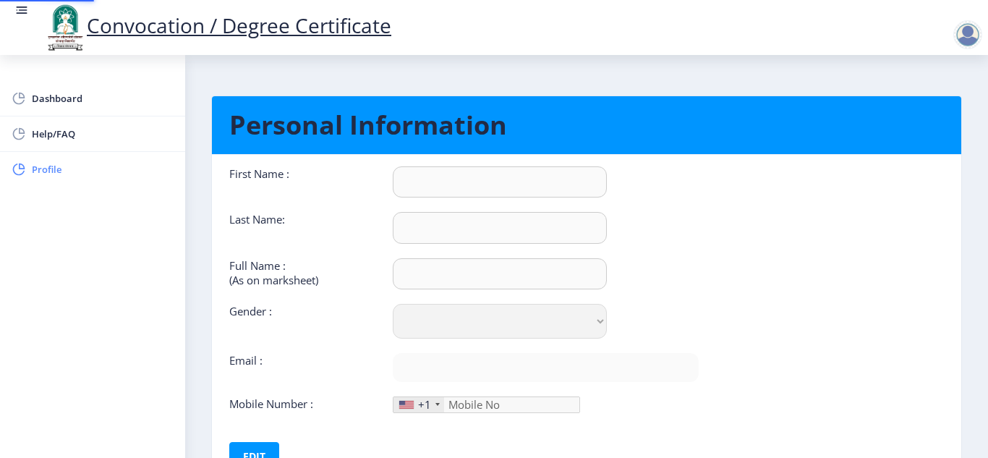
type input "7507844705"
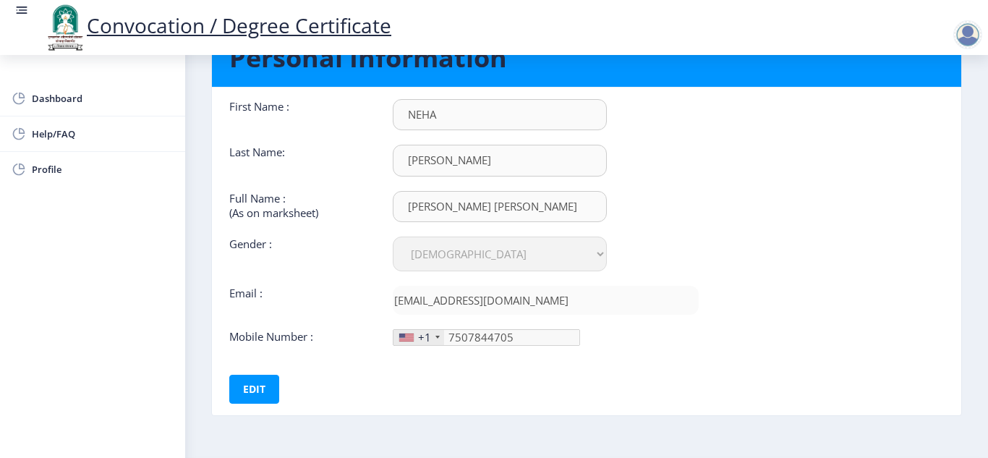
scroll to position [42, 0]
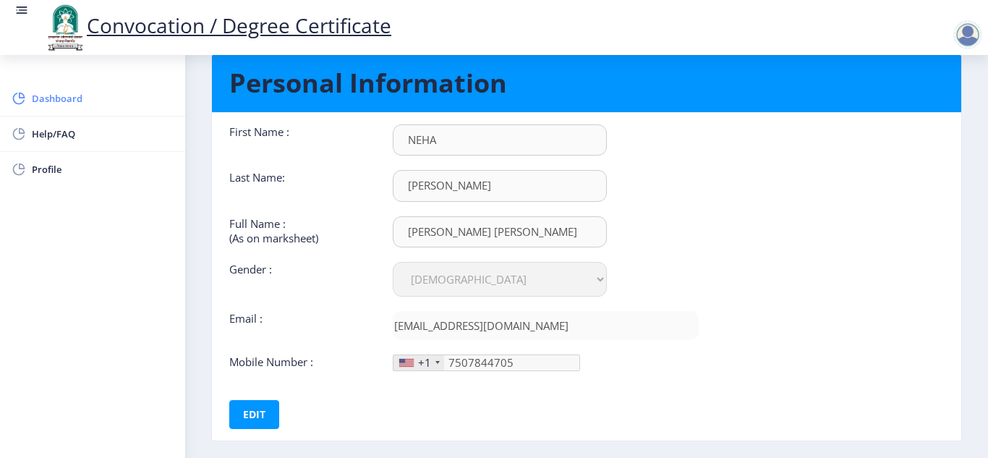
click at [77, 98] on span "Dashboard" at bounding box center [103, 98] width 142 height 17
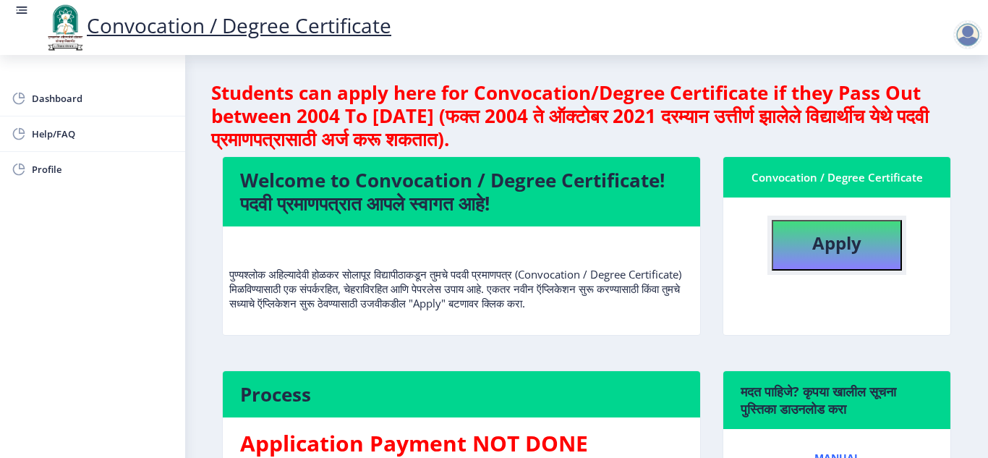
click at [828, 252] on b "Apply" at bounding box center [837, 243] width 49 height 24
select select
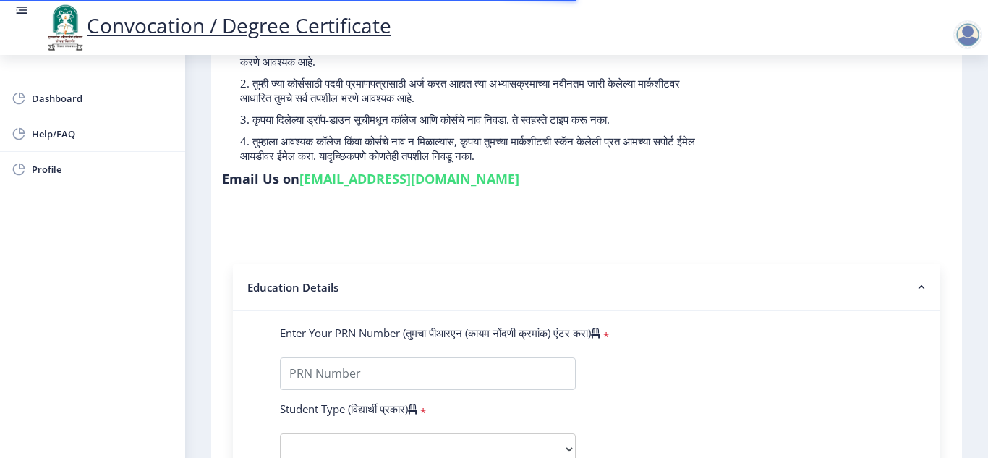
scroll to position [145, 0]
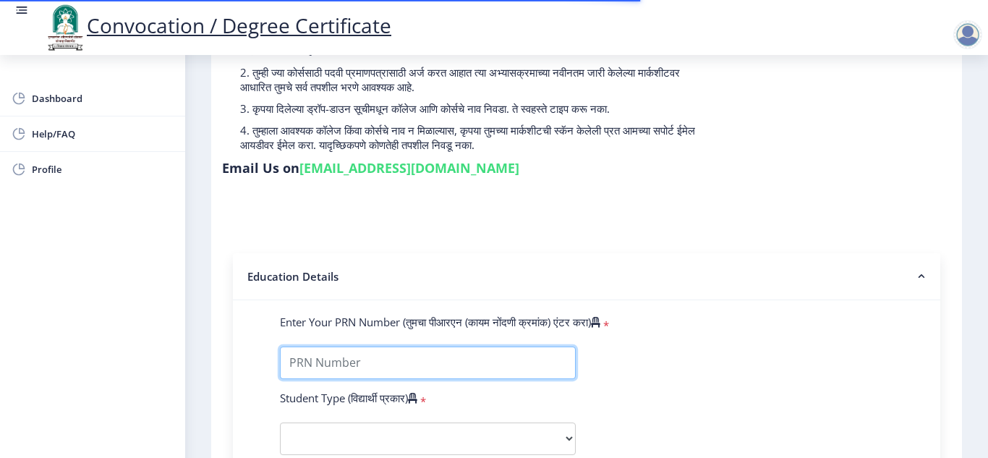
click at [362, 365] on input "Enter Your PRN Number (तुमचा पीआरएन (कायम नोंदणी क्रमांक) एंटर करा)" at bounding box center [428, 363] width 296 height 33
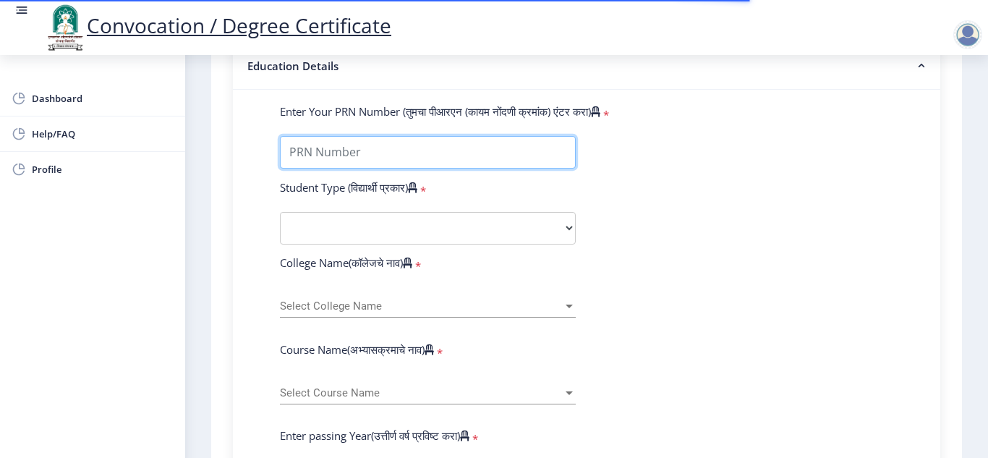
scroll to position [362, 0]
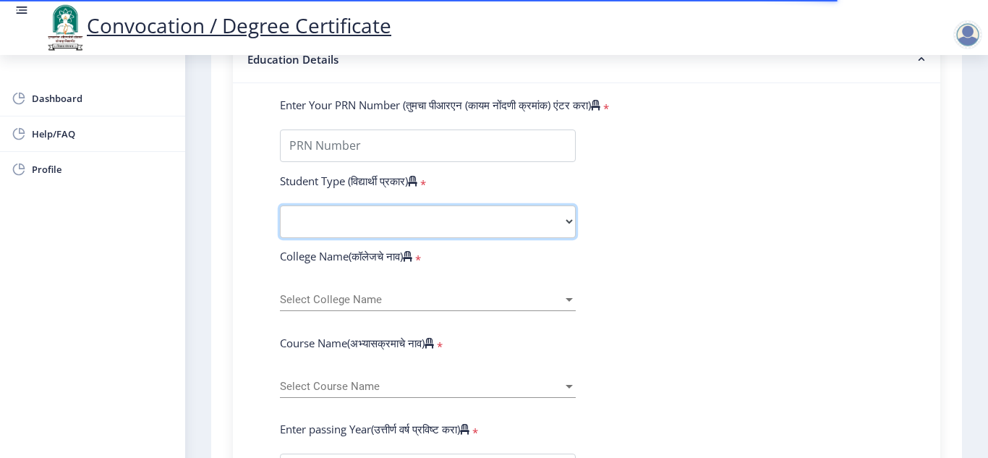
click at [371, 215] on select "Select Student Type Regular External" at bounding box center [428, 221] width 296 height 33
select select "Regular"
click at [280, 205] on select "Select Student Type Regular External" at bounding box center [428, 221] width 296 height 33
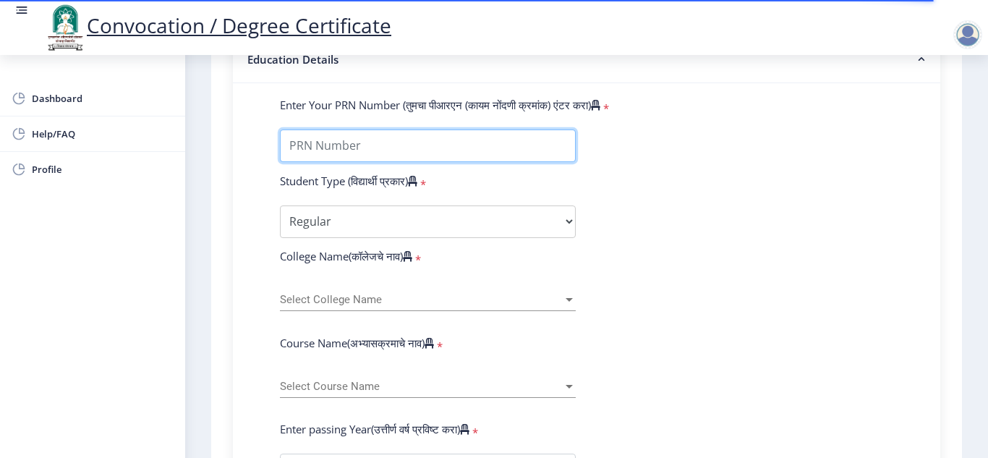
click at [428, 143] on input "Enter Your PRN Number (तुमचा पीआरएन (कायम नोंदणी क्रमांक) एंटर करा)" at bounding box center [428, 146] width 296 height 33
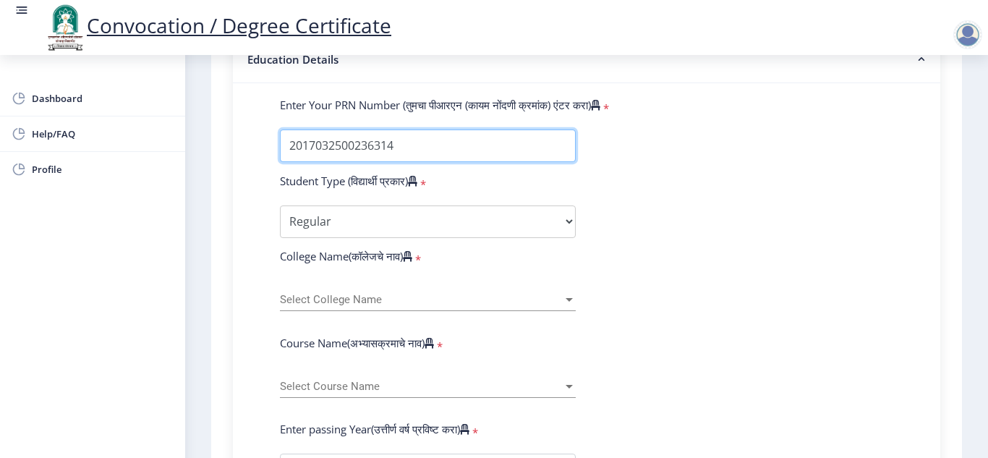
type input "2017032500236314"
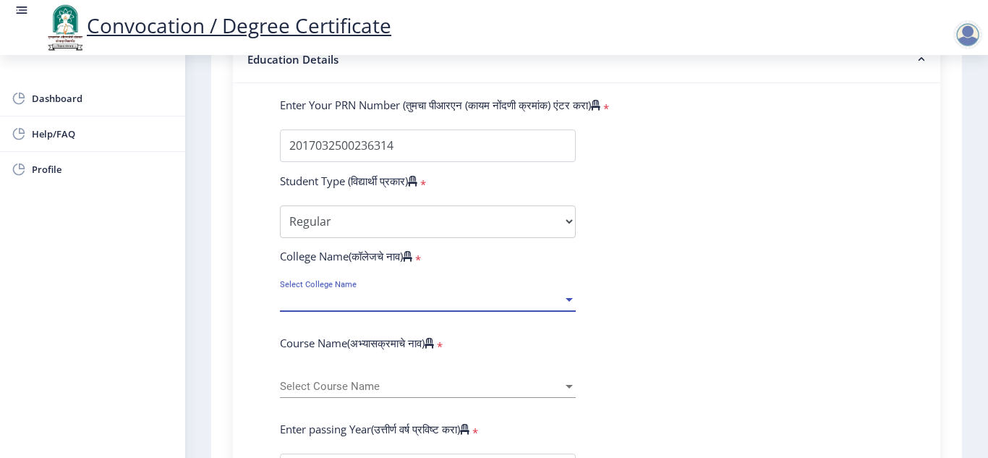
click at [335, 303] on span "Select College Name" at bounding box center [421, 300] width 283 height 12
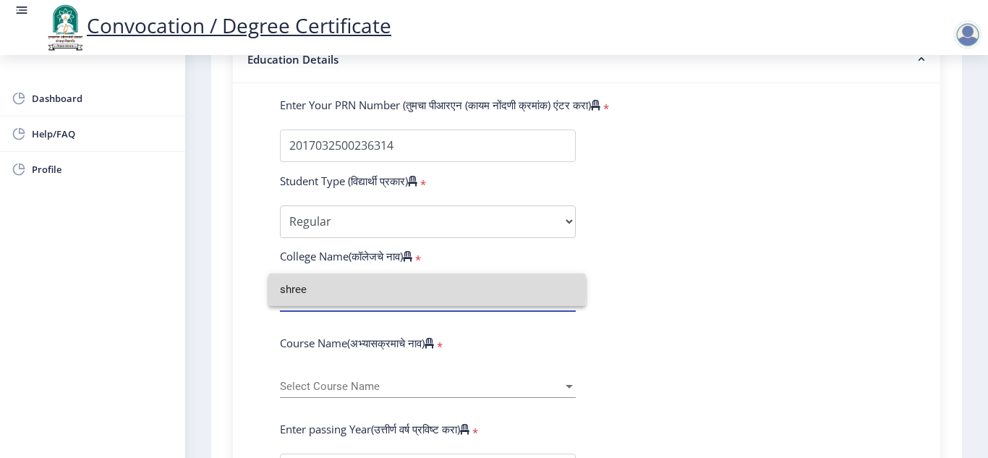
click at [329, 288] on input "shree" at bounding box center [427, 290] width 294 height 33
type input "shree"
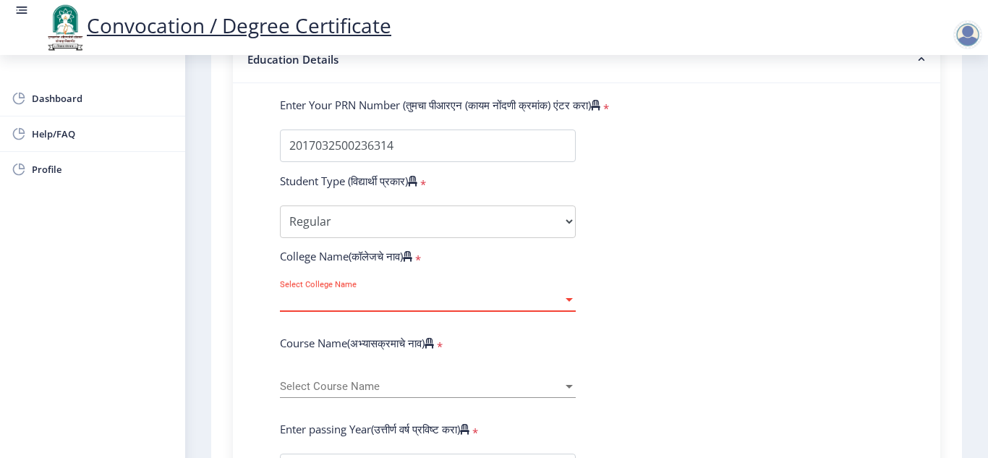
click at [348, 287] on div "Select College Name Select College Name" at bounding box center [428, 296] width 296 height 30
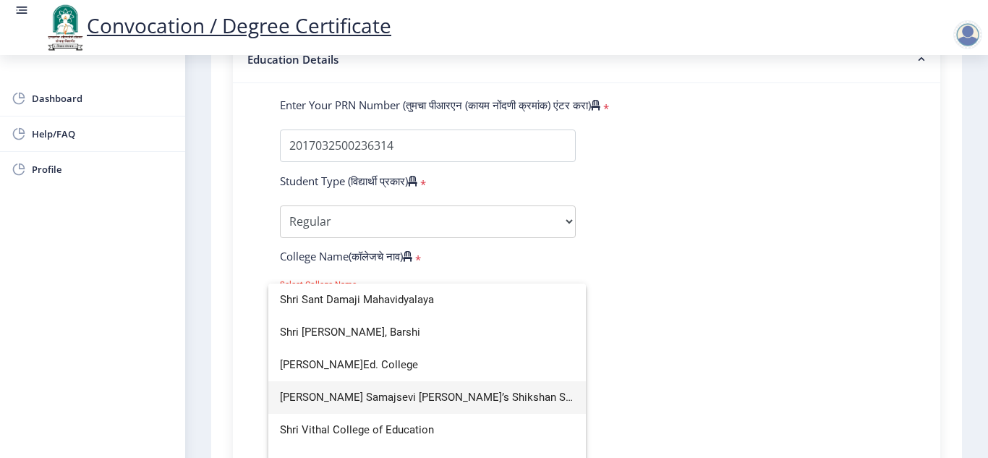
scroll to position [1375, 0]
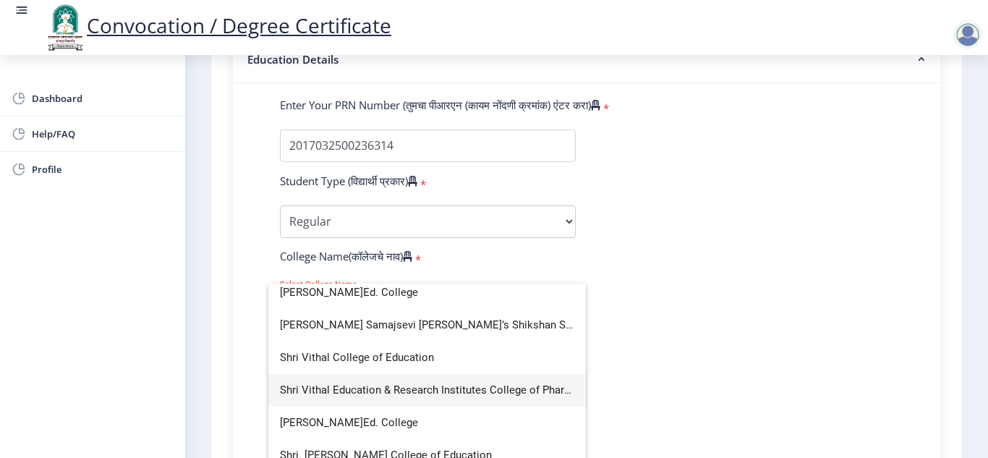
type input "sh"
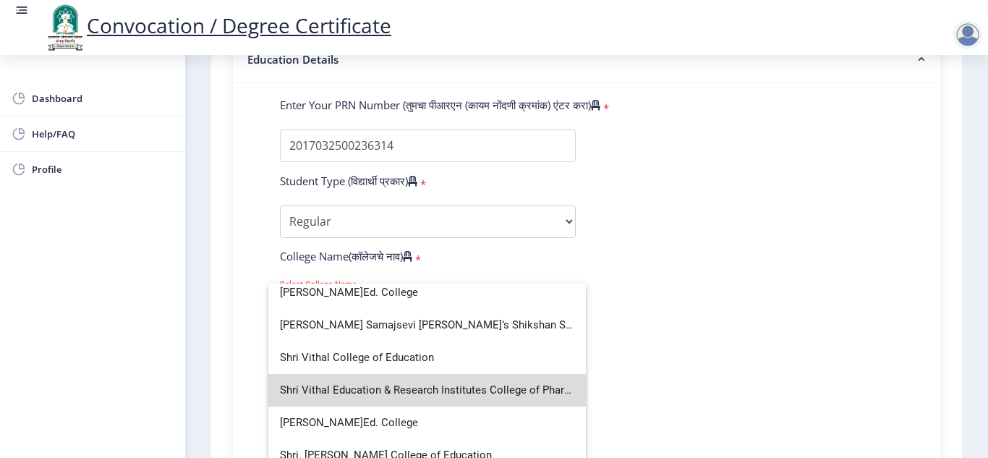
click at [471, 392] on span "Shri Vithal Education & Research Institutes College of Pharmacy, [GEOGRAPHIC_DA…" at bounding box center [427, 390] width 294 height 33
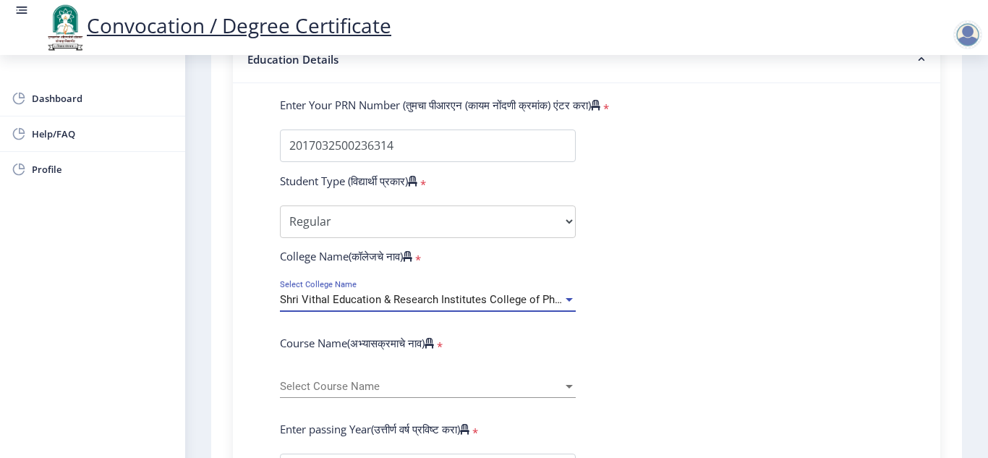
click at [570, 298] on div at bounding box center [569, 300] width 7 height 4
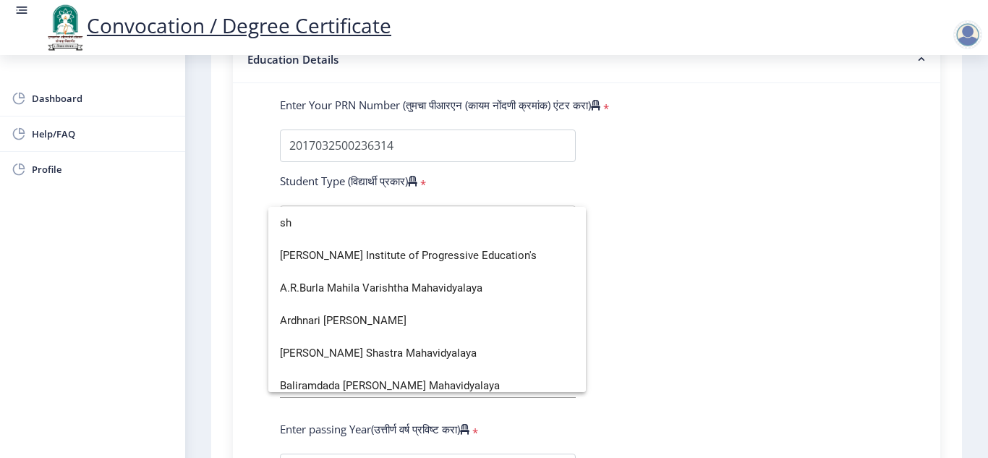
scroll to position [0, 0]
click at [685, 300] on div at bounding box center [494, 229] width 988 height 458
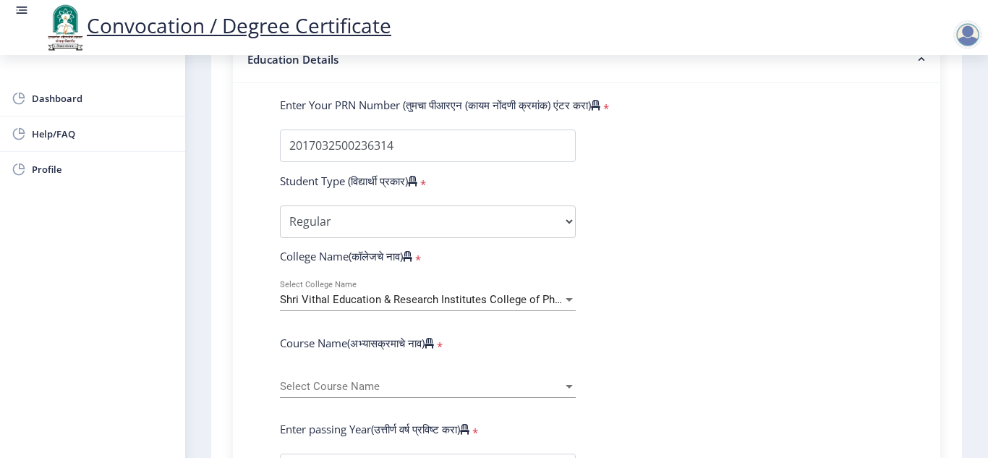
click at [414, 381] on span "Select Course Name" at bounding box center [421, 387] width 283 height 12
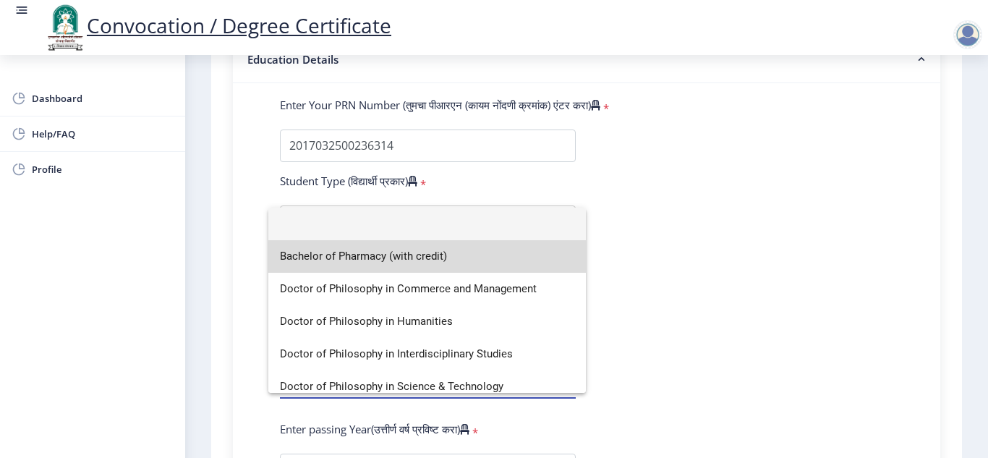
click at [436, 257] on span "Bachelor of Pharmacy (with credit)" at bounding box center [427, 256] width 294 height 33
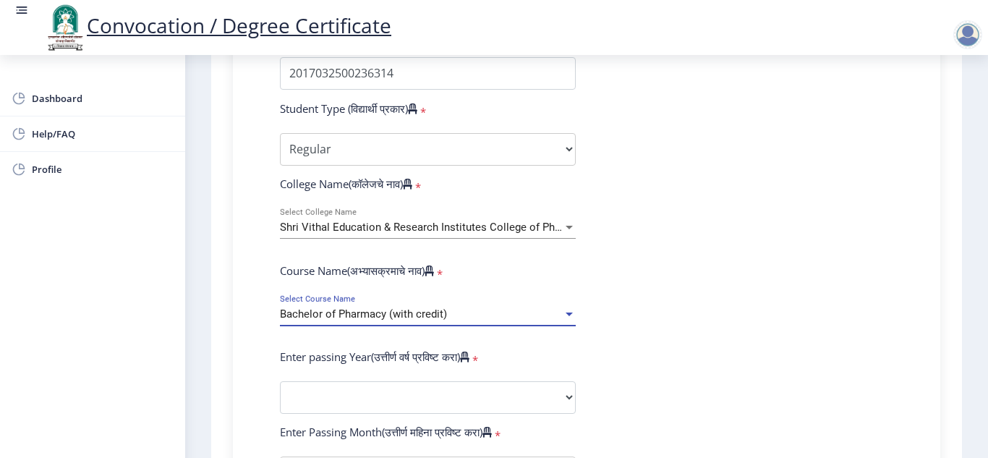
scroll to position [507, 0]
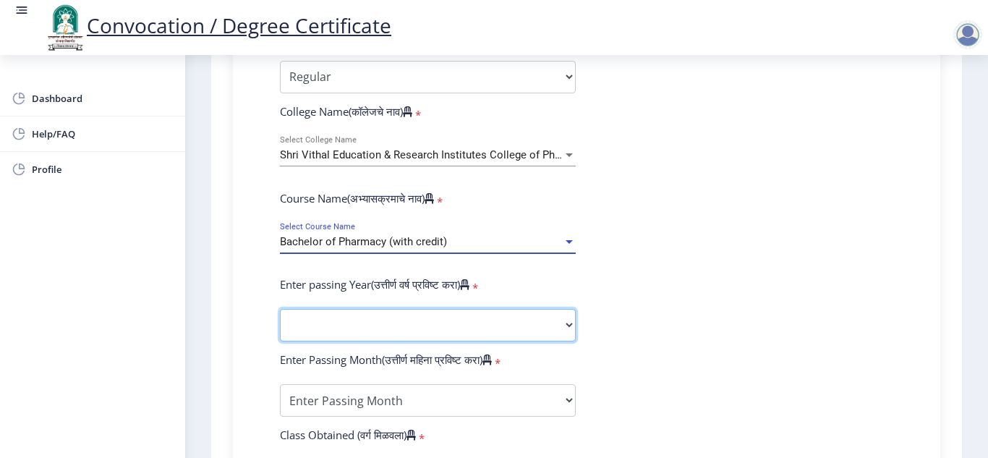
click at [466, 331] on select "2025 2024 2023 2022 2021 2020 2019 2018 2017 2016 2015 2014 2013 2012 2011 2010…" at bounding box center [428, 325] width 296 height 33
select select "2021"
click at [280, 309] on select "2025 2024 2023 2022 2021 2020 2019 2018 2017 2016 2015 2014 2013 2012 2011 2010…" at bounding box center [428, 325] width 296 height 33
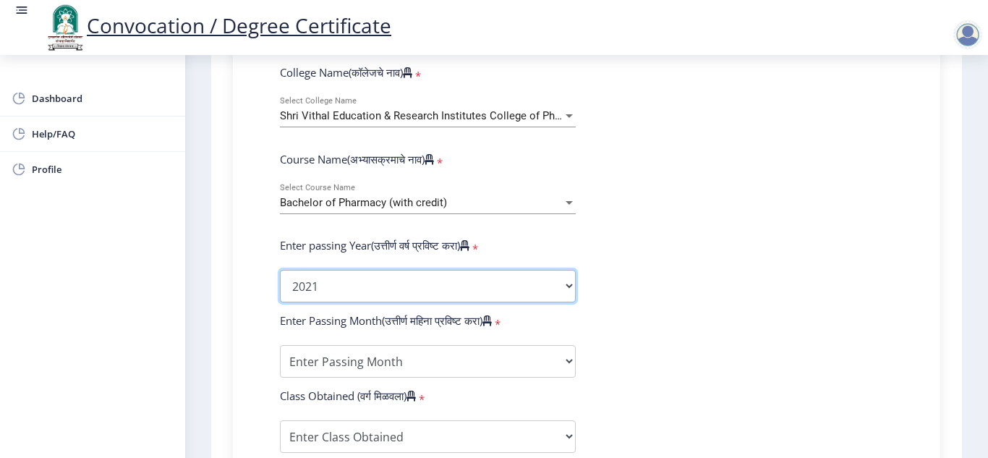
scroll to position [651, 0]
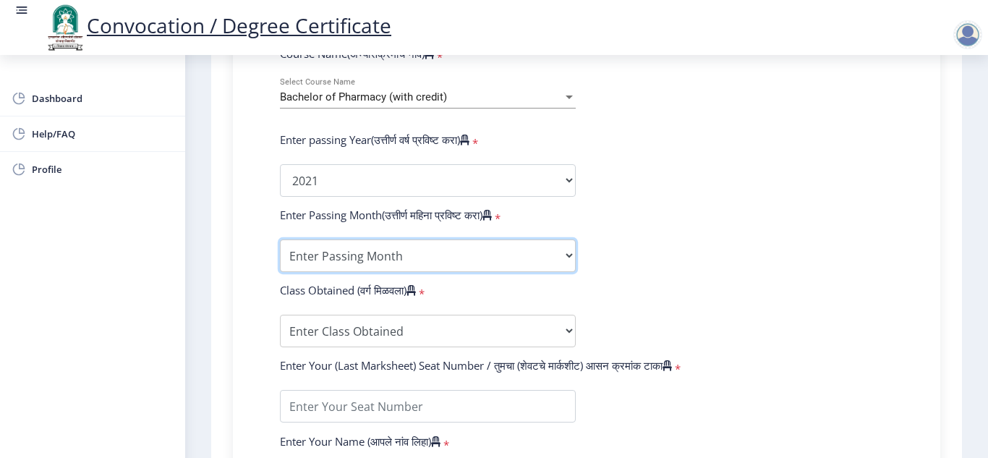
click at [514, 250] on select "Enter Passing Month March April May October November December" at bounding box center [428, 256] width 296 height 33
select select "March"
click at [280, 240] on select "Enter Passing Month March April May October November December" at bounding box center [428, 256] width 296 height 33
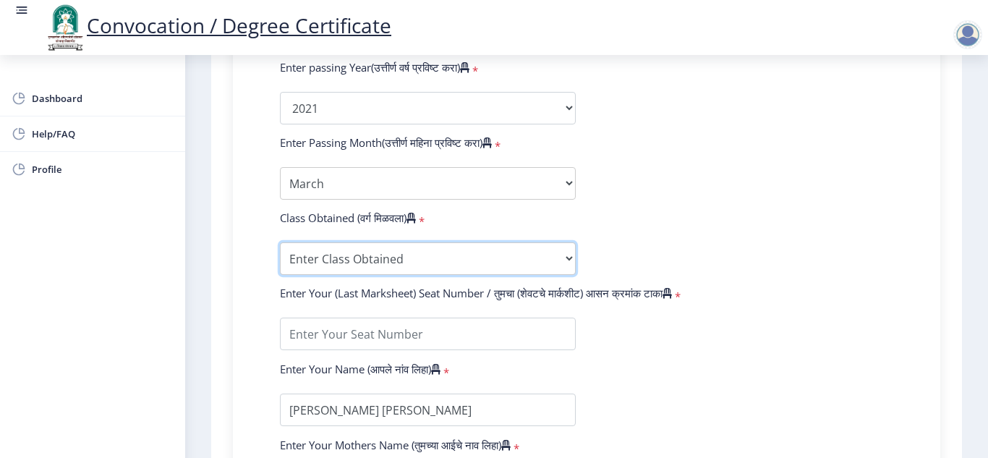
click at [427, 248] on select "Enter Class Obtained FIRST CLASS WITH DISTINCTION FIRST CLASS HIGHER SECOND CLA…" at bounding box center [428, 258] width 296 height 33
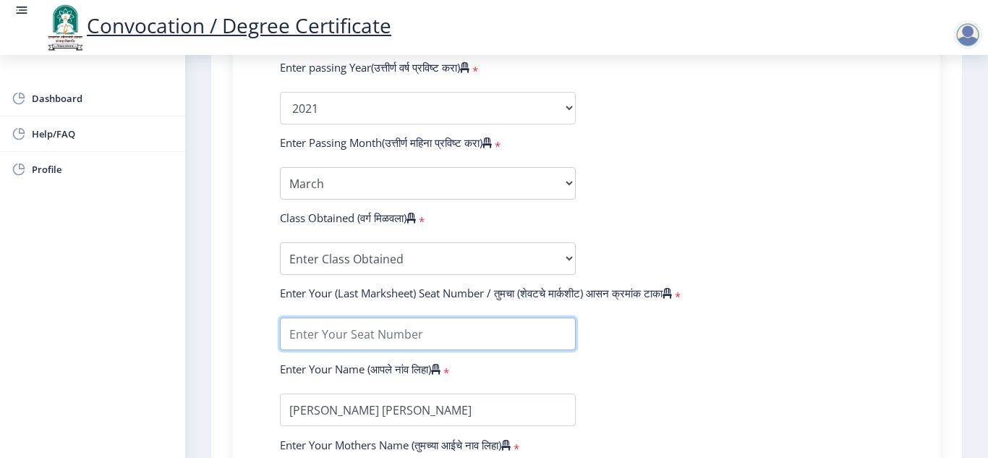
click at [416, 339] on input "textarea" at bounding box center [428, 334] width 296 height 33
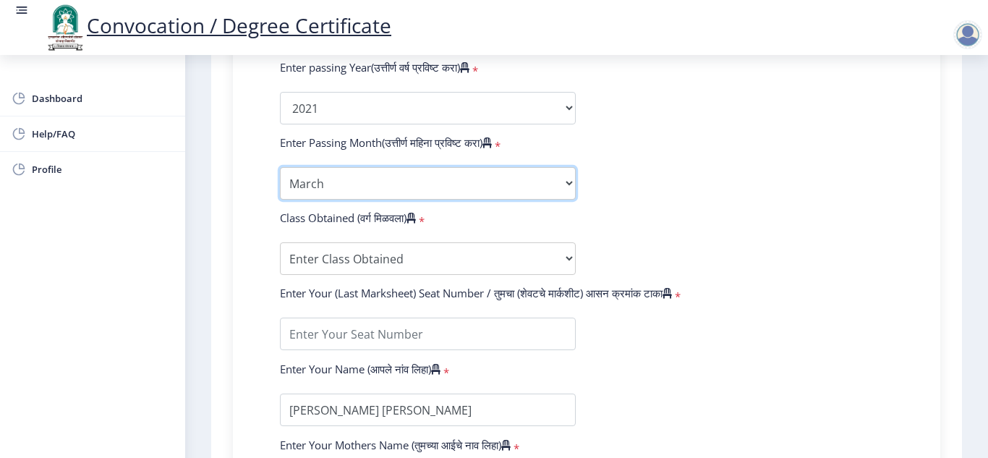
click at [543, 176] on select "Enter Passing Month March April May October November December" at bounding box center [428, 183] width 296 height 33
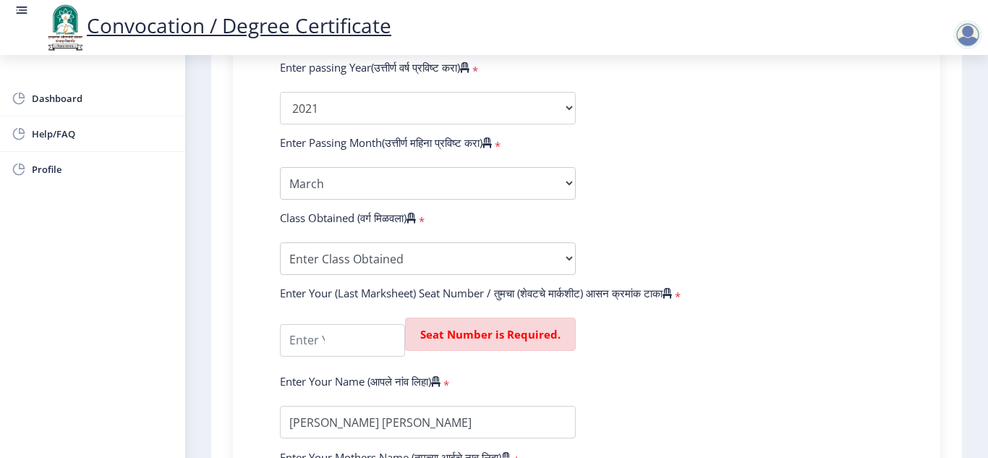
click at [697, 191] on form "Enter Your PRN Number (तुमचा पीआरएन (कायम नोंदणी क्रमांक) एंटर करा) * Student T…" at bounding box center [586, 125] width 635 height 779
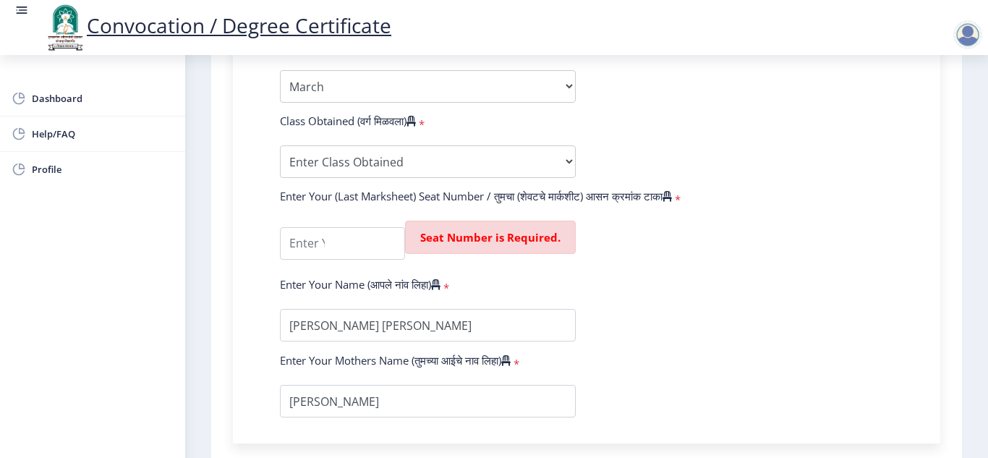
scroll to position [796, 0]
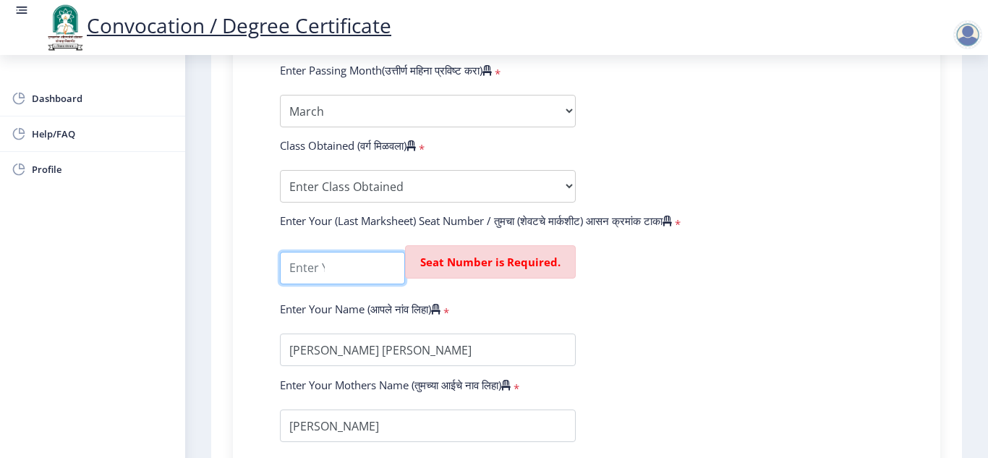
click at [363, 255] on input "textarea" at bounding box center [342, 268] width 125 height 33
click at [729, 287] on form "Enter Your PRN Number (तुमचा पीआरएन (कायम नोंदणी क्रमांक) एंटर करा) * Student T…" at bounding box center [586, 53] width 635 height 779
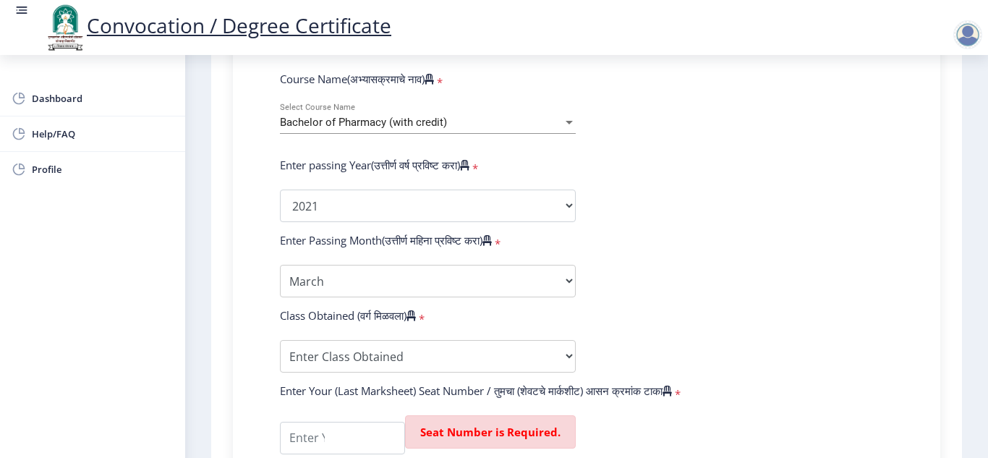
scroll to position [651, 0]
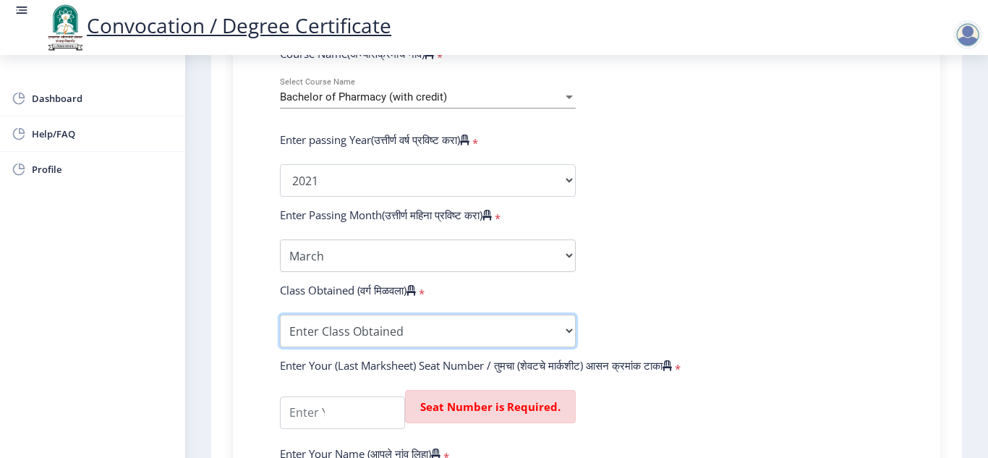
click at [418, 323] on select "Enter Class Obtained FIRST CLASS WITH DISTINCTION FIRST CLASS HIGHER SECOND CLA…" at bounding box center [428, 331] width 296 height 33
click at [687, 196] on form "Enter Your PRN Number (तुमचा पीआरएन (कायम नोंदणी क्रमांक) एंटर करा) * Student T…" at bounding box center [586, 197] width 635 height 779
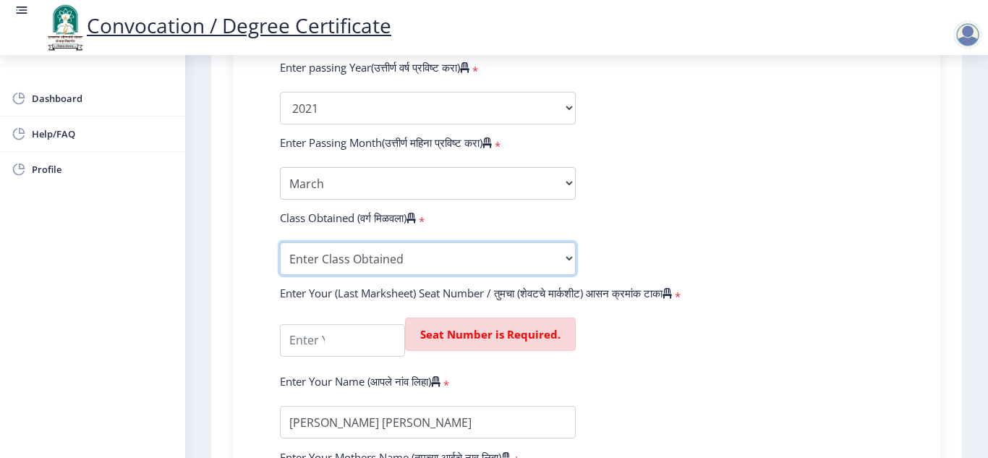
click at [462, 254] on select "Enter Class Obtained FIRST CLASS WITH DISTINCTION FIRST CLASS HIGHER SECOND CLA…" at bounding box center [428, 258] width 296 height 33
select select "FIRST CLASS WITH DISTINCTION"
click at [280, 242] on select "Enter Class Obtained FIRST CLASS WITH DISTINCTION FIRST CLASS HIGHER SECOND CLA…" at bounding box center [428, 258] width 296 height 33
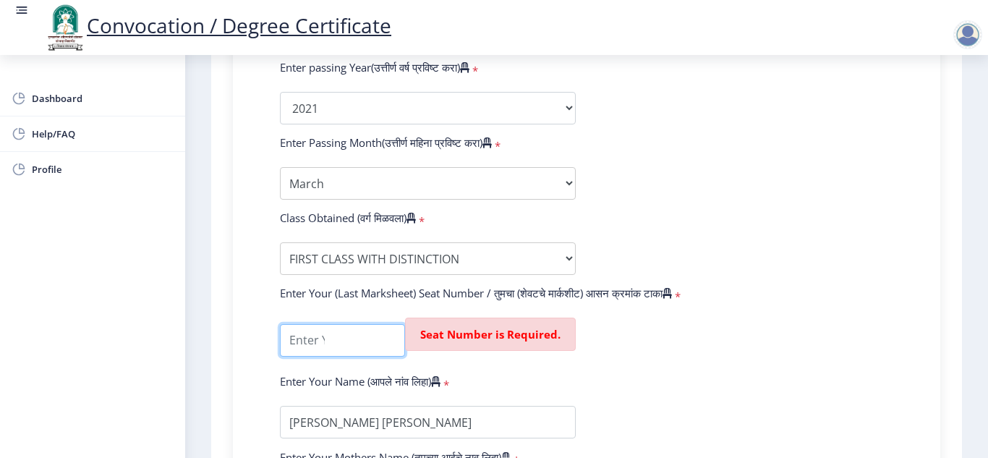
click at [329, 343] on input "textarea" at bounding box center [342, 340] width 125 height 33
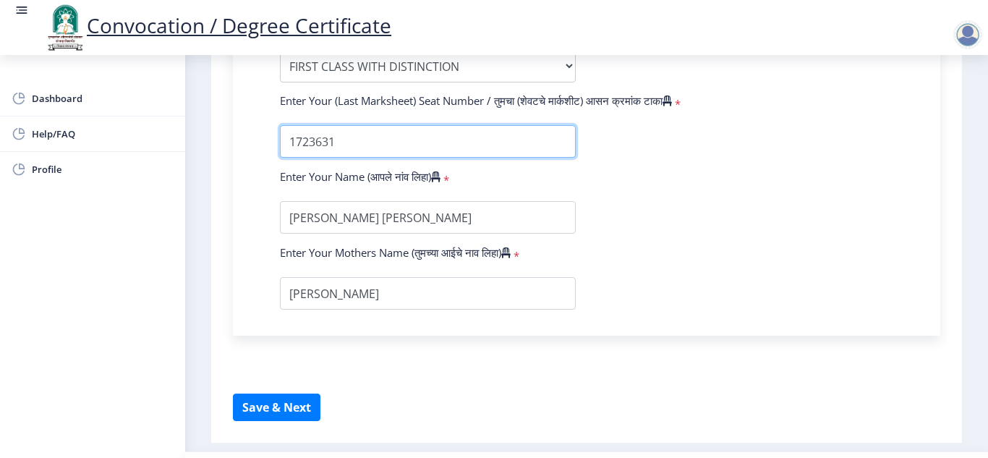
scroll to position [941, 0]
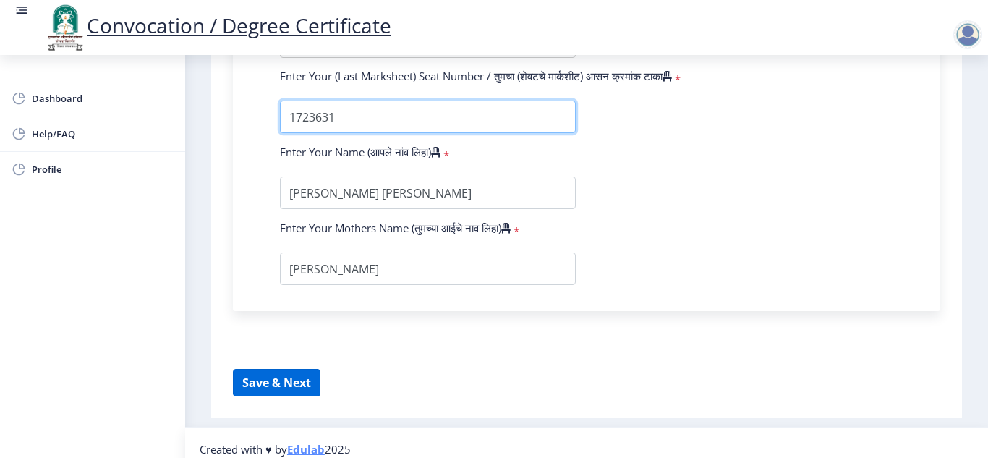
type input "1723631"
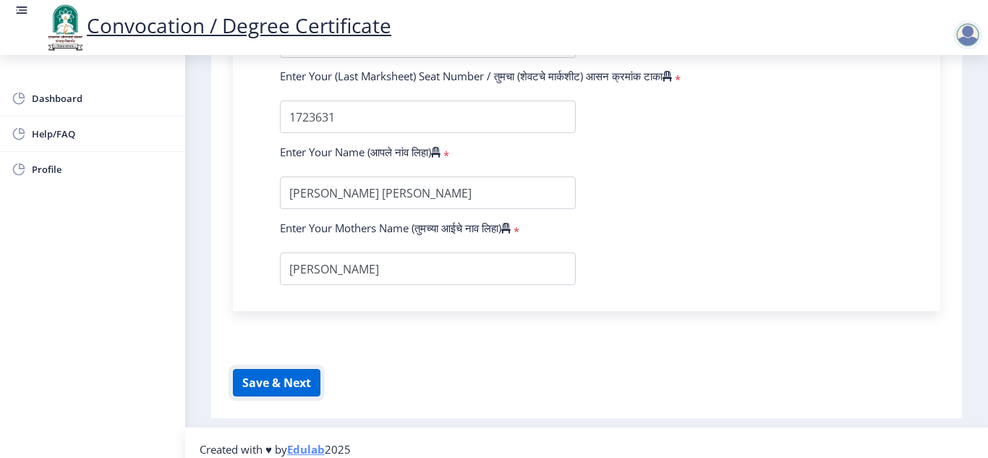
click at [274, 378] on button "Save & Next" at bounding box center [277, 382] width 88 height 27
select select
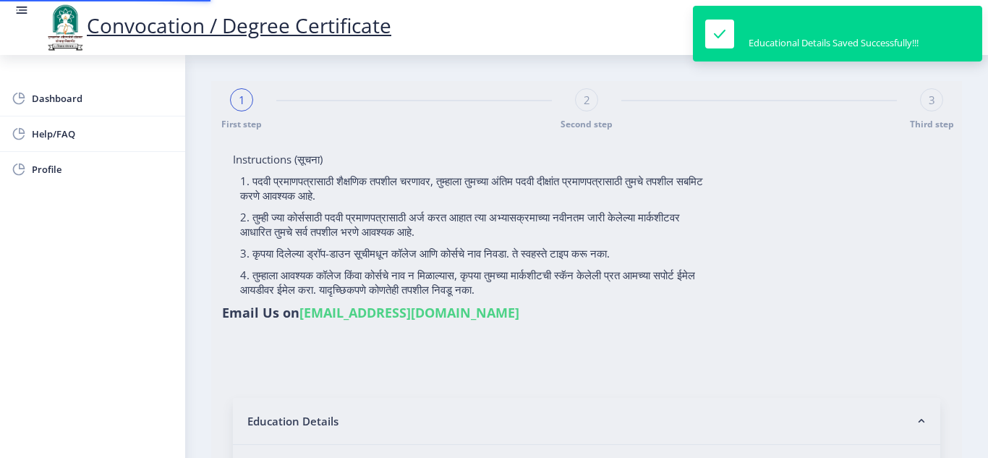
type input "2017032500236314"
select select "Regular"
select select "2021"
select select "March"
select select "FIRST CLASS WITH DISTINCTION"
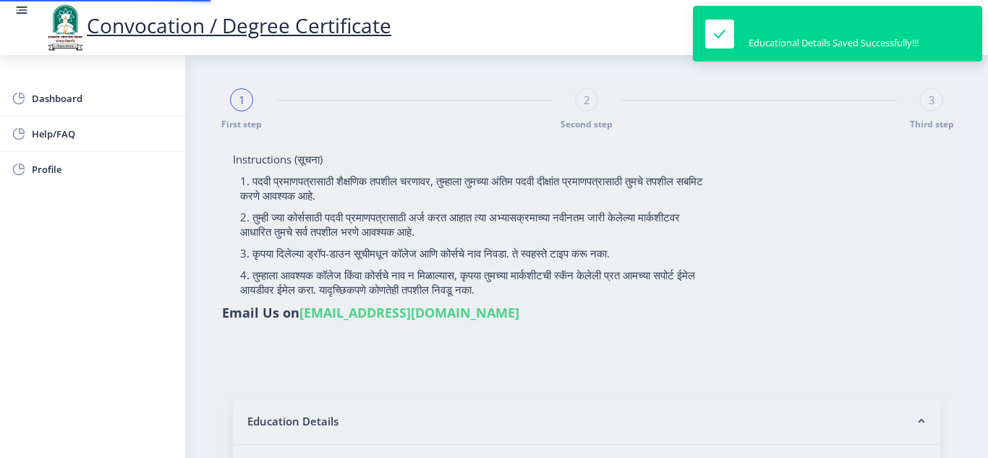
type input "1723631"
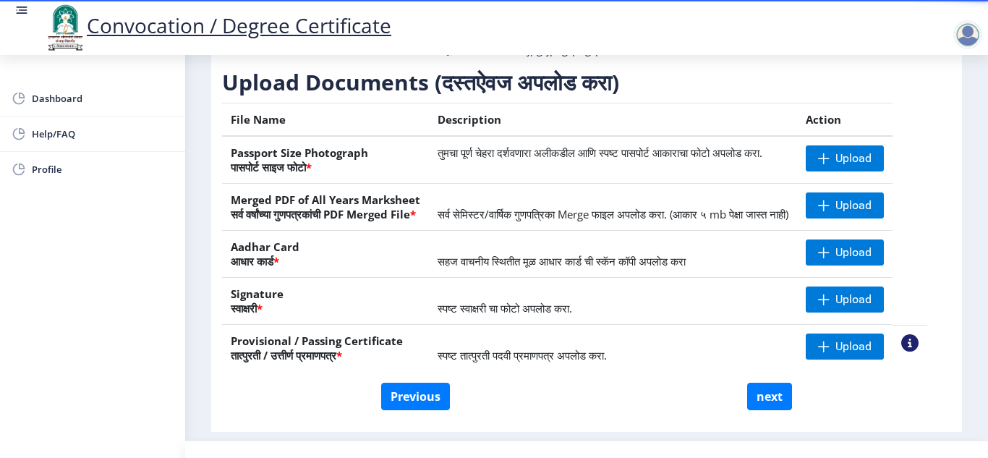
scroll to position [273, 0]
